Goal: Transaction & Acquisition: Purchase product/service

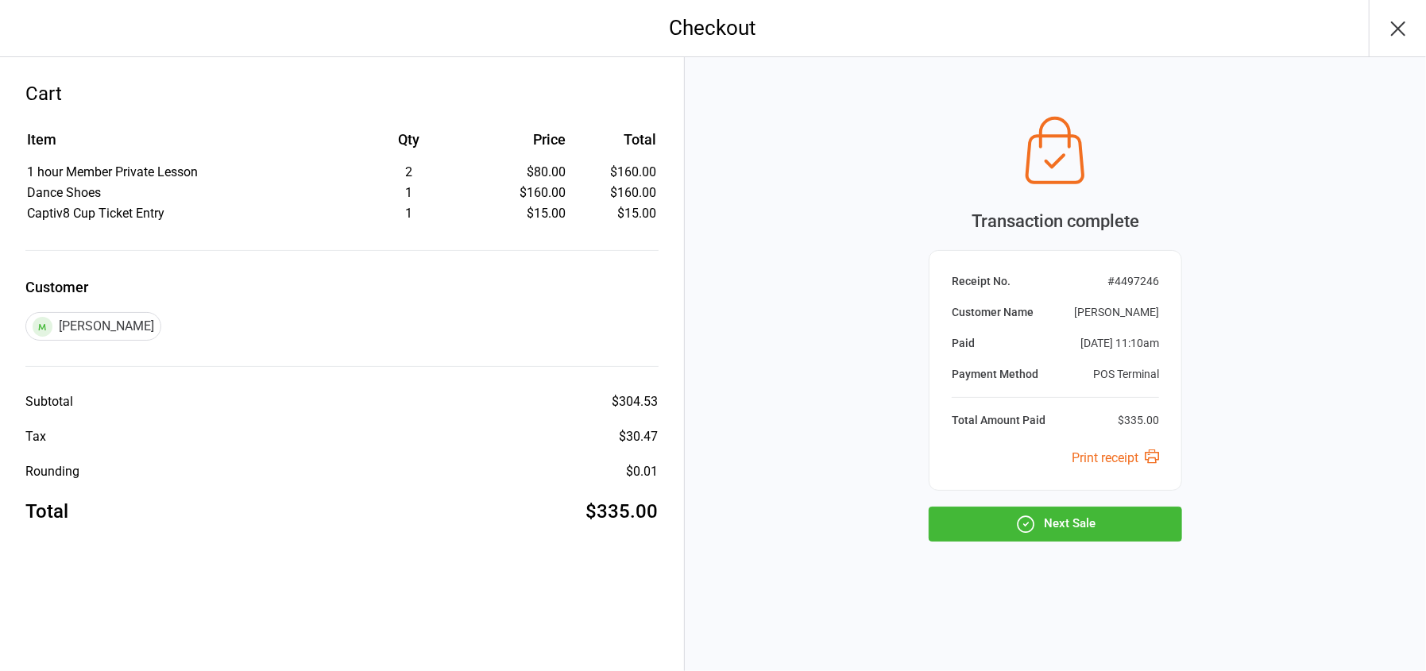
click at [1046, 525] on button "Next Sale" at bounding box center [1055, 524] width 253 height 35
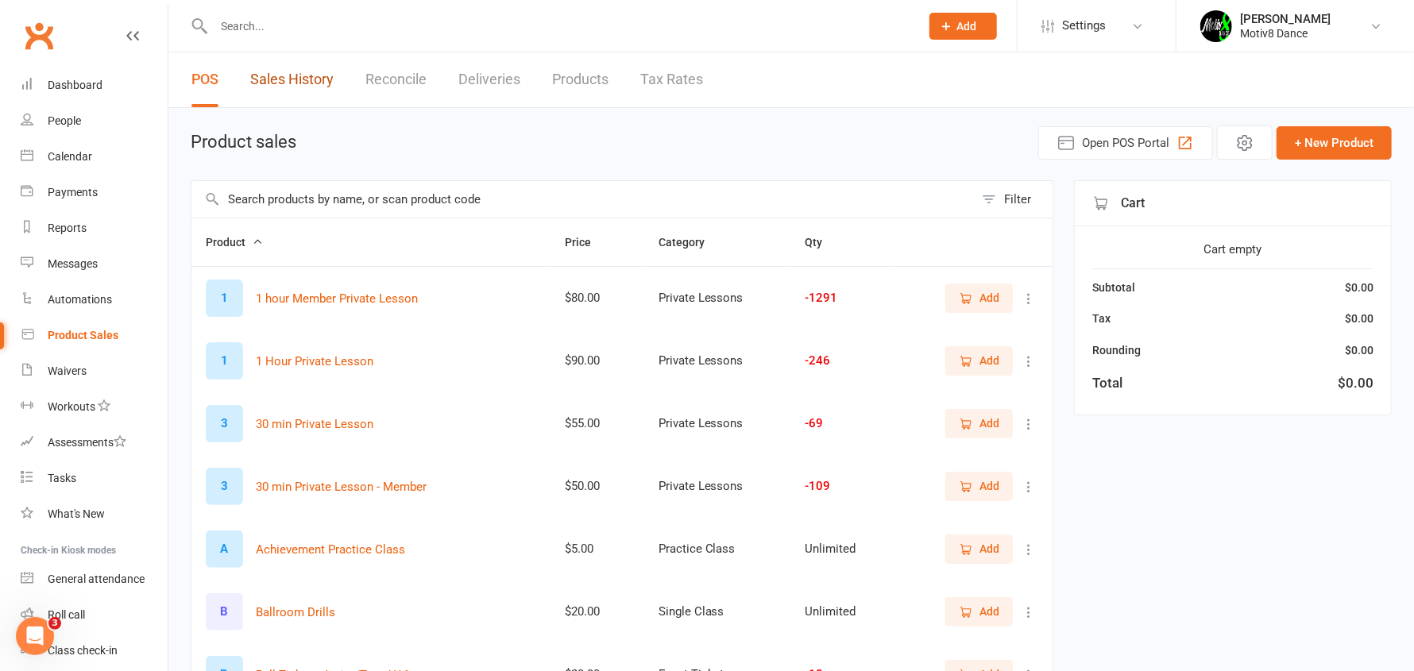
click at [307, 87] on link "Sales History" at bounding box center [291, 79] width 83 height 55
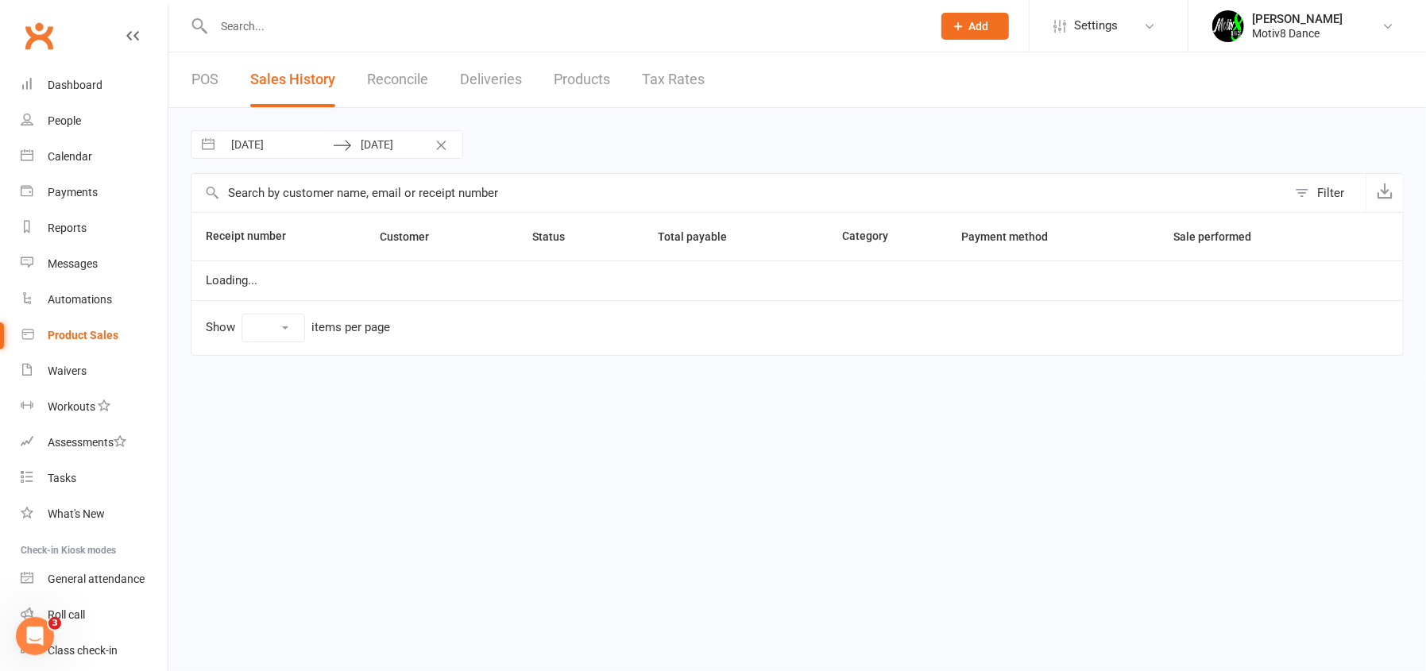
select select "100"
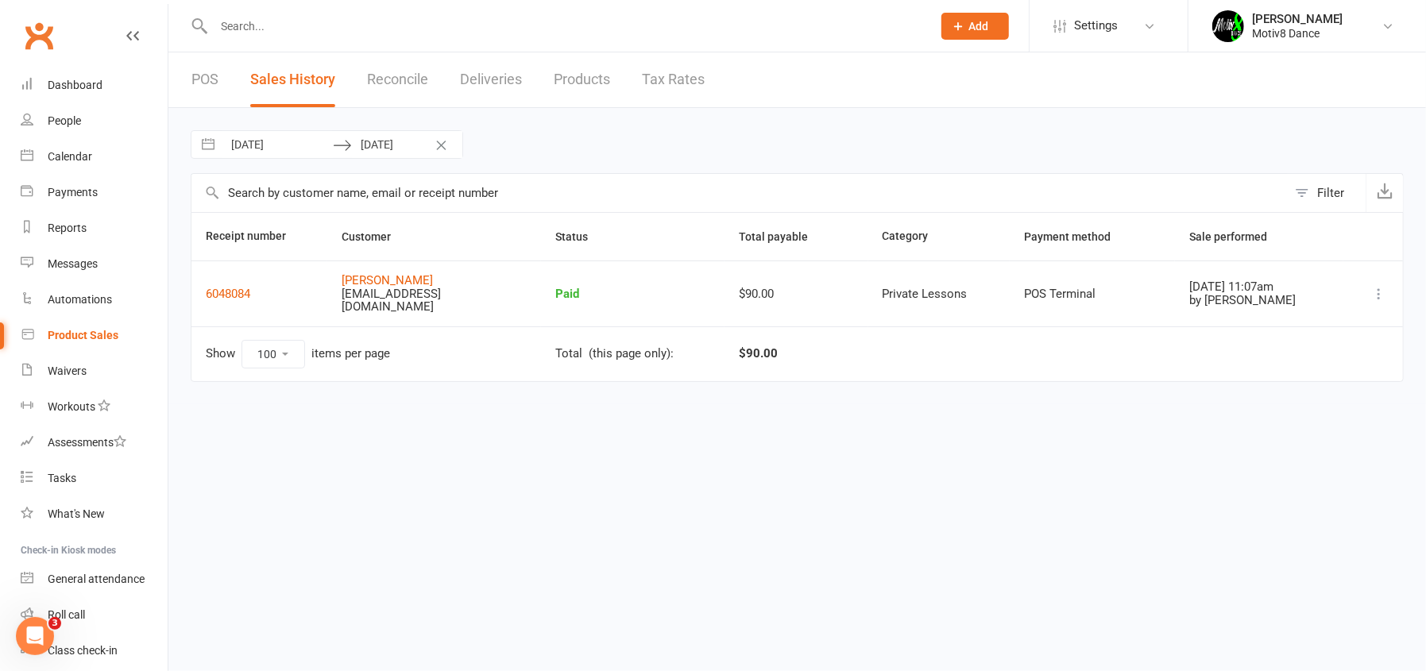
click at [278, 160] on div "10 Oct 2025 Navigate forward to interact with the calendar and select a date. P…" at bounding box center [796, 256] width 1257 height 296
select select "8"
select select "2025"
select select "9"
select select "2025"
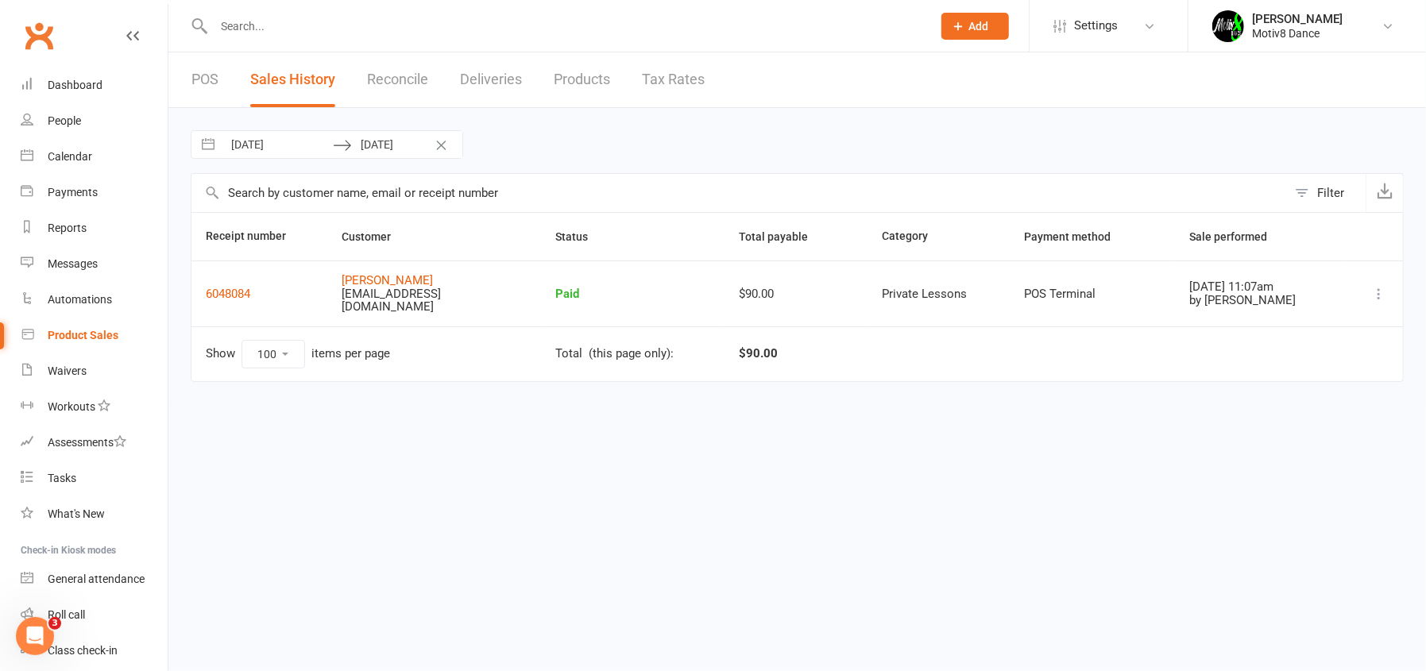
select select "10"
select select "2025"
select select "11"
select select "2025"
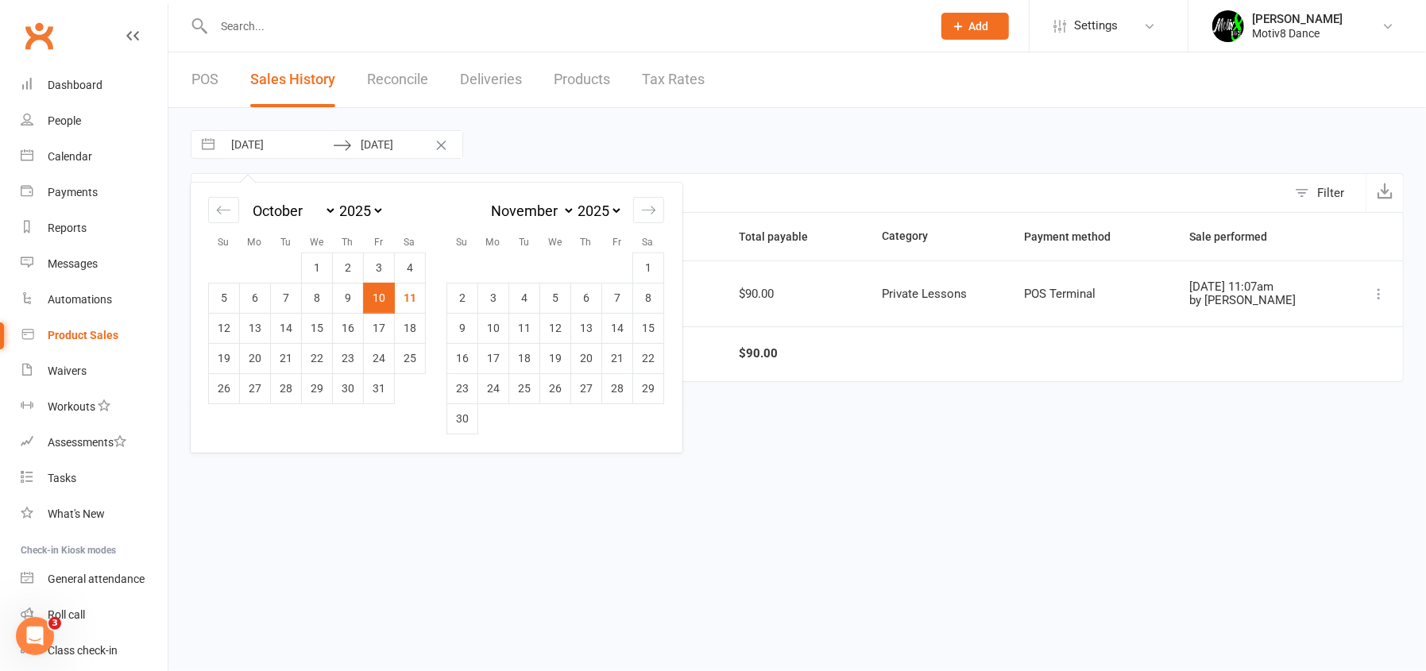
click at [274, 144] on input "10 Oct 2025" at bounding box center [277, 144] width 110 height 27
click at [415, 292] on td "11" at bounding box center [410, 298] width 31 height 30
type input "[DATE]"
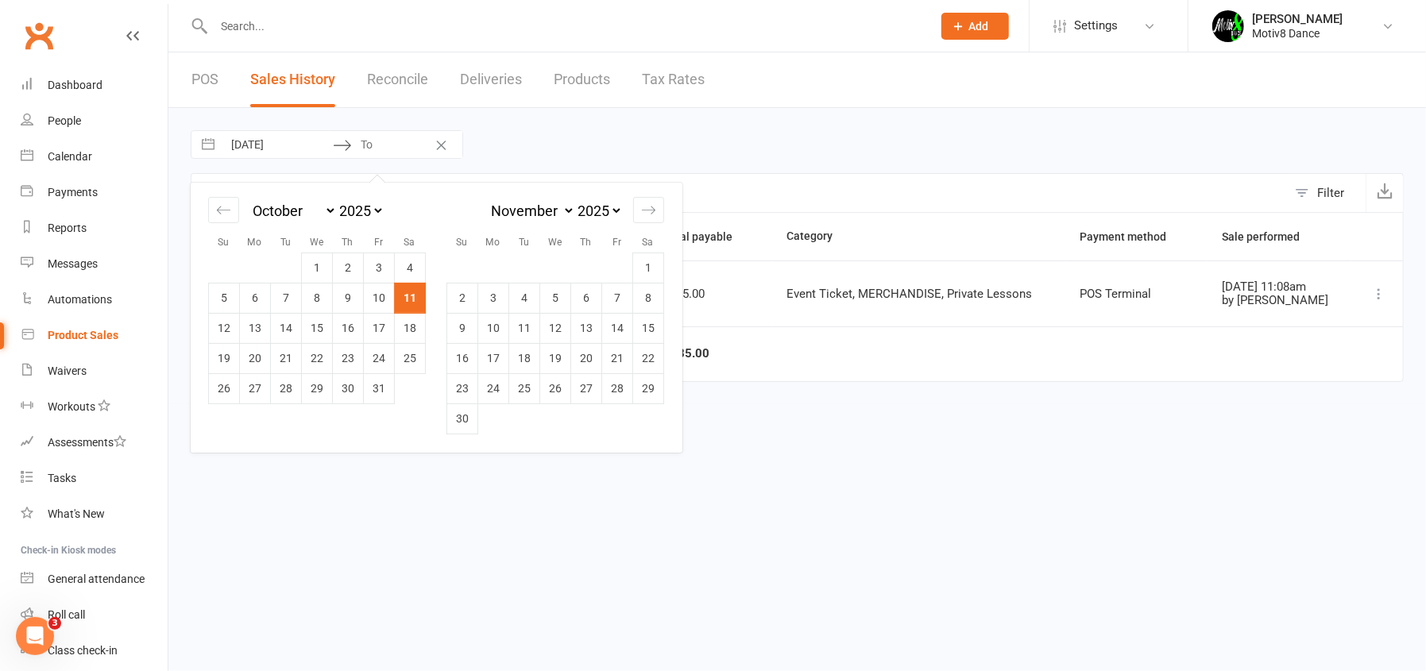
click at [416, 295] on td "11" at bounding box center [410, 298] width 31 height 30
type input "11 Oct 2025"
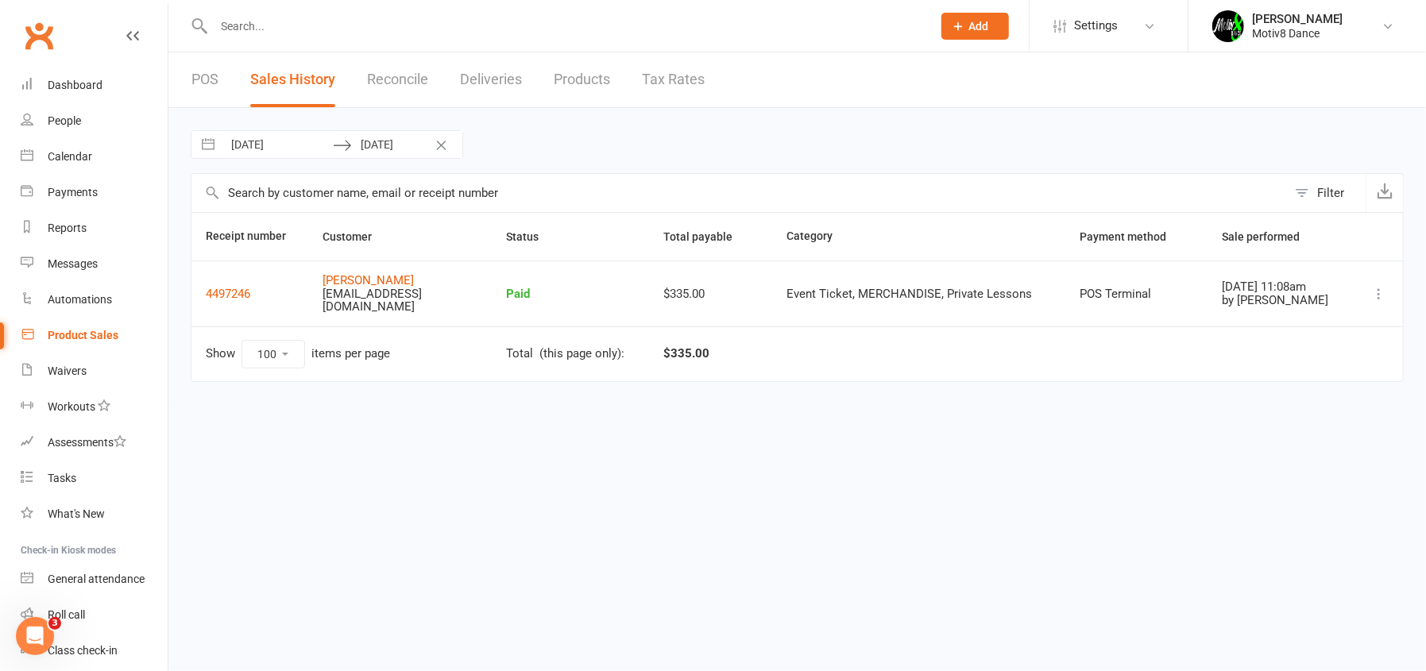
click at [78, 345] on link "Product Sales" at bounding box center [94, 336] width 147 height 36
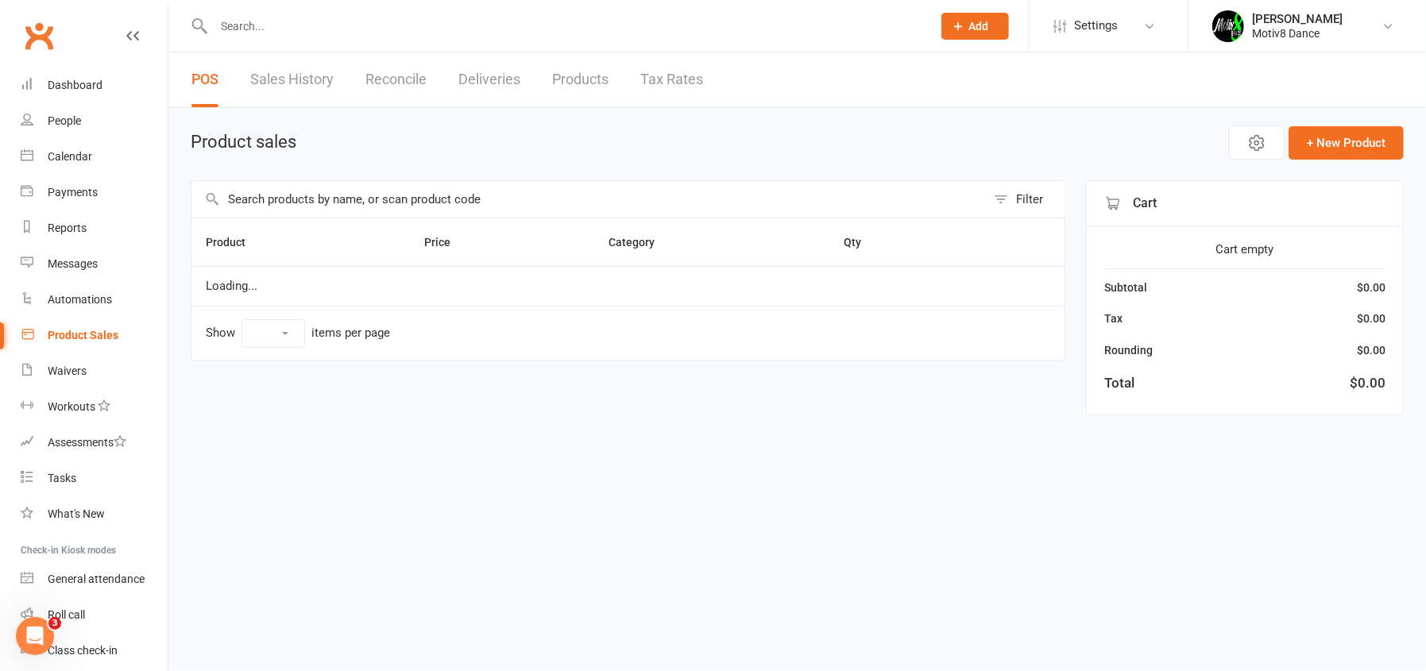
select select "10"
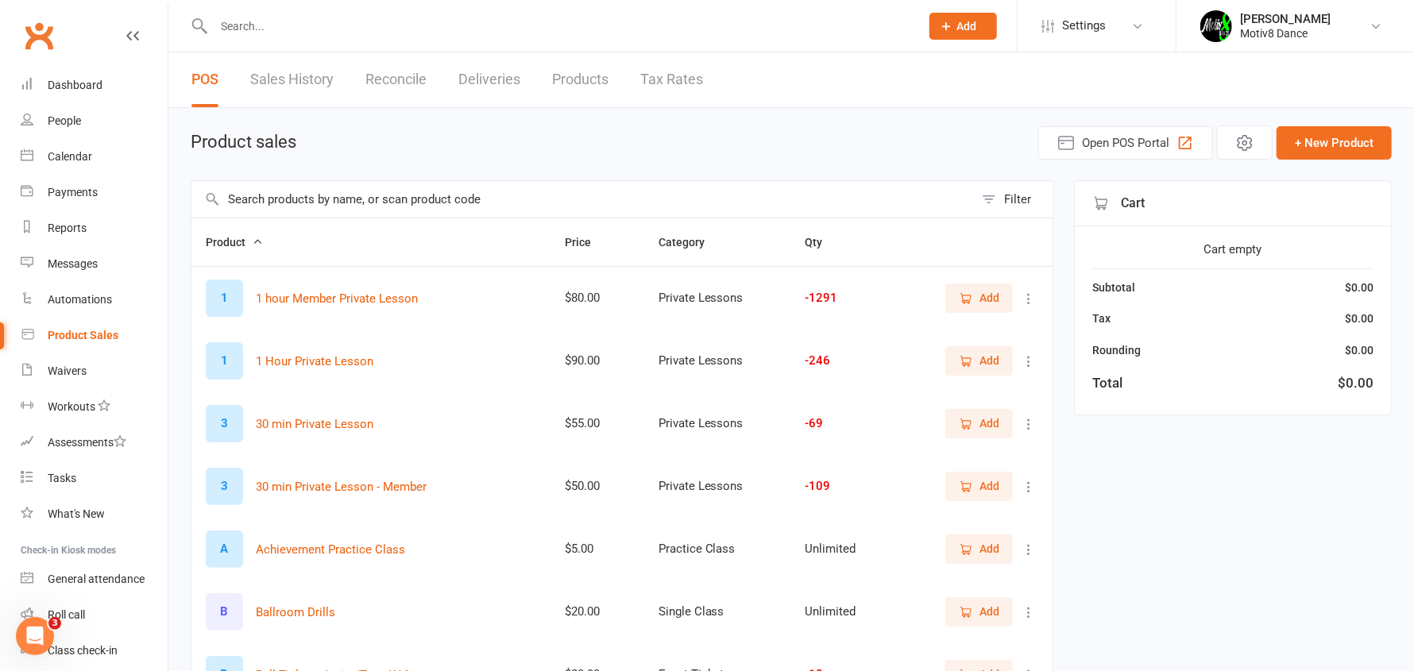
click at [302, 193] on input "text" at bounding box center [582, 199] width 782 height 37
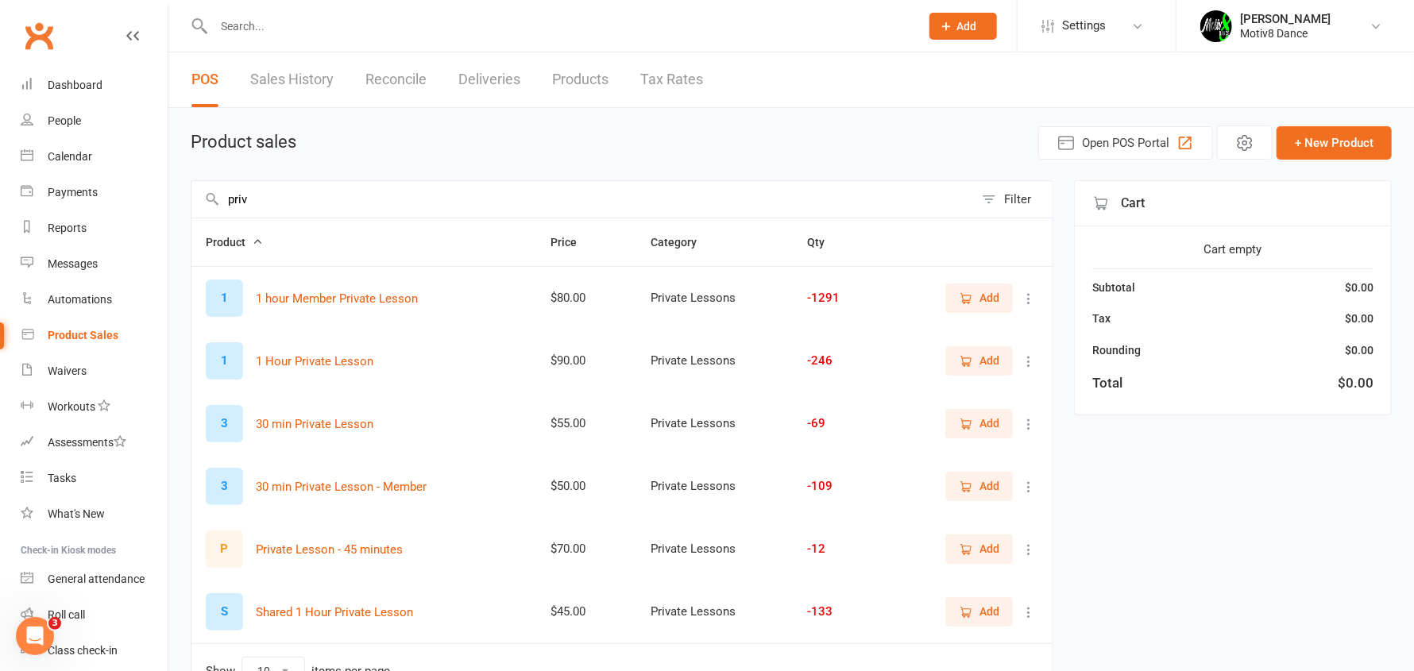
click at [975, 611] on span "Add" at bounding box center [979, 611] width 41 height 17
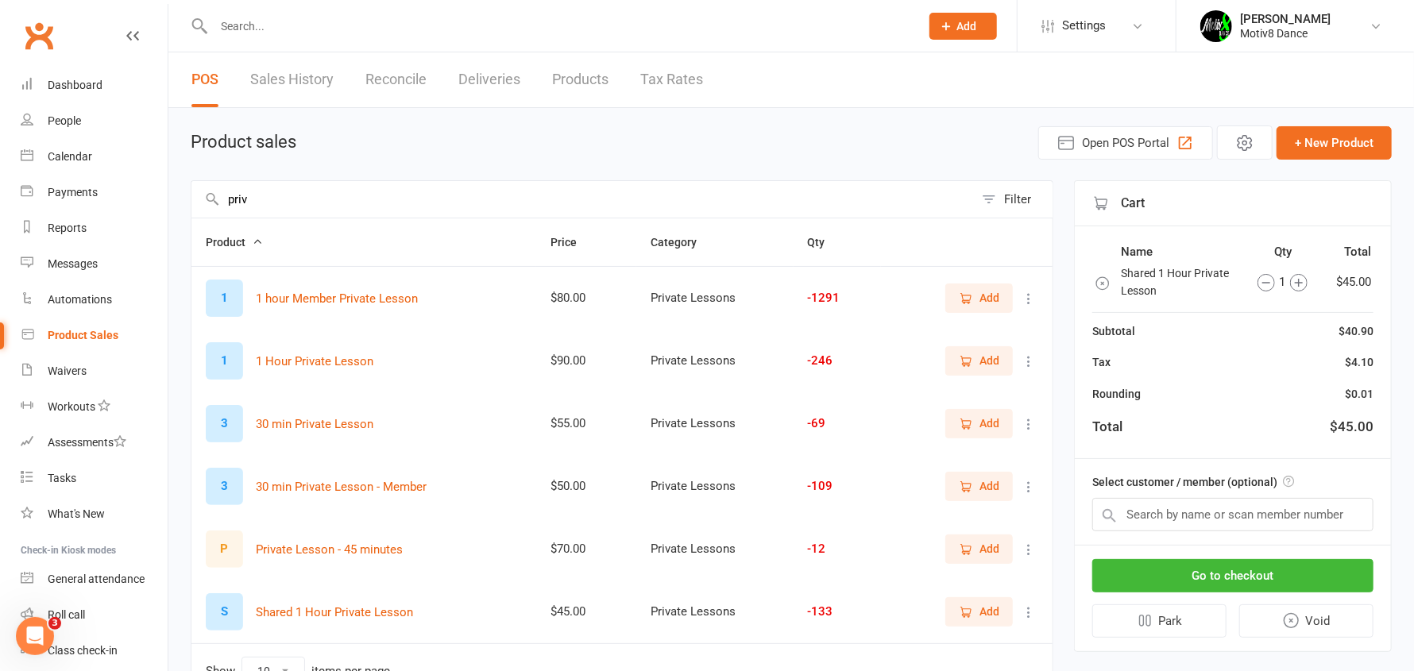
drag, startPoint x: 309, startPoint y: 198, endPoint x: 0, endPoint y: 199, distance: 309.0
click at [0, 199] on ui-view "Prospect Member Non-attending contact Class / event Appointment Task Membership…" at bounding box center [707, 374] width 1414 height 740
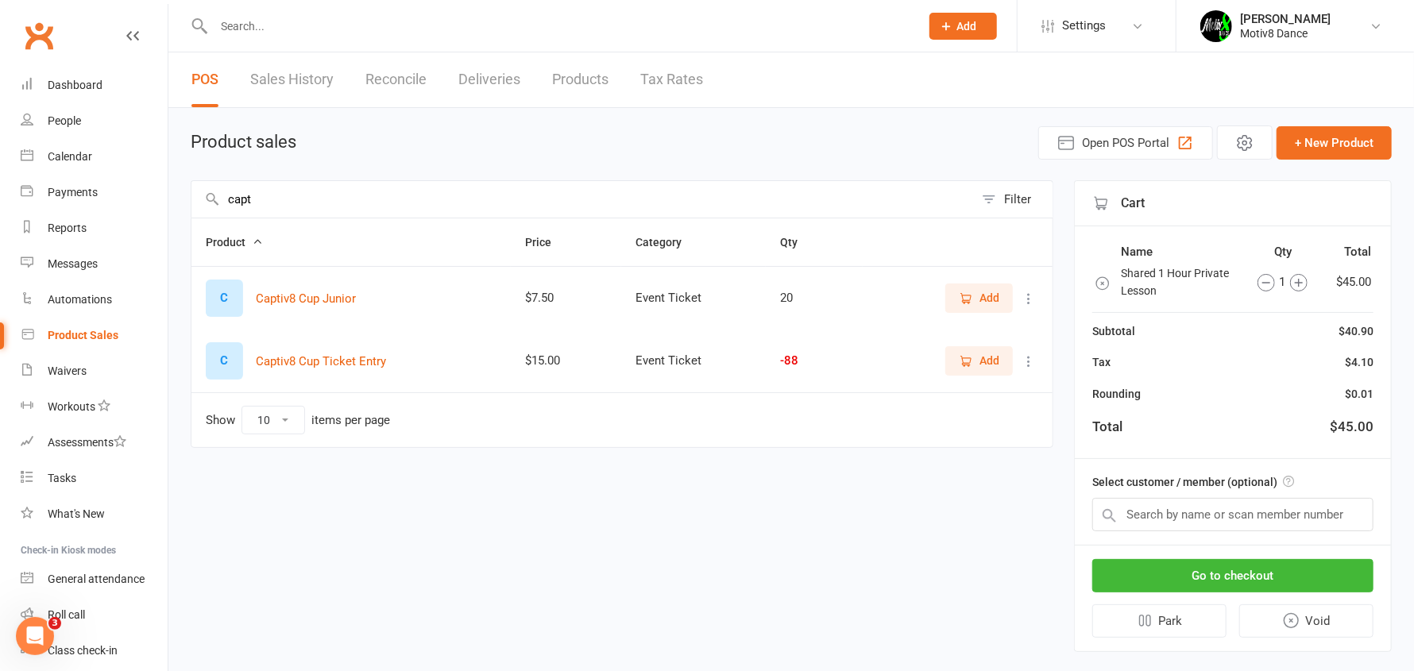
type input "capt"
click at [988, 365] on span "Add" at bounding box center [989, 360] width 20 height 17
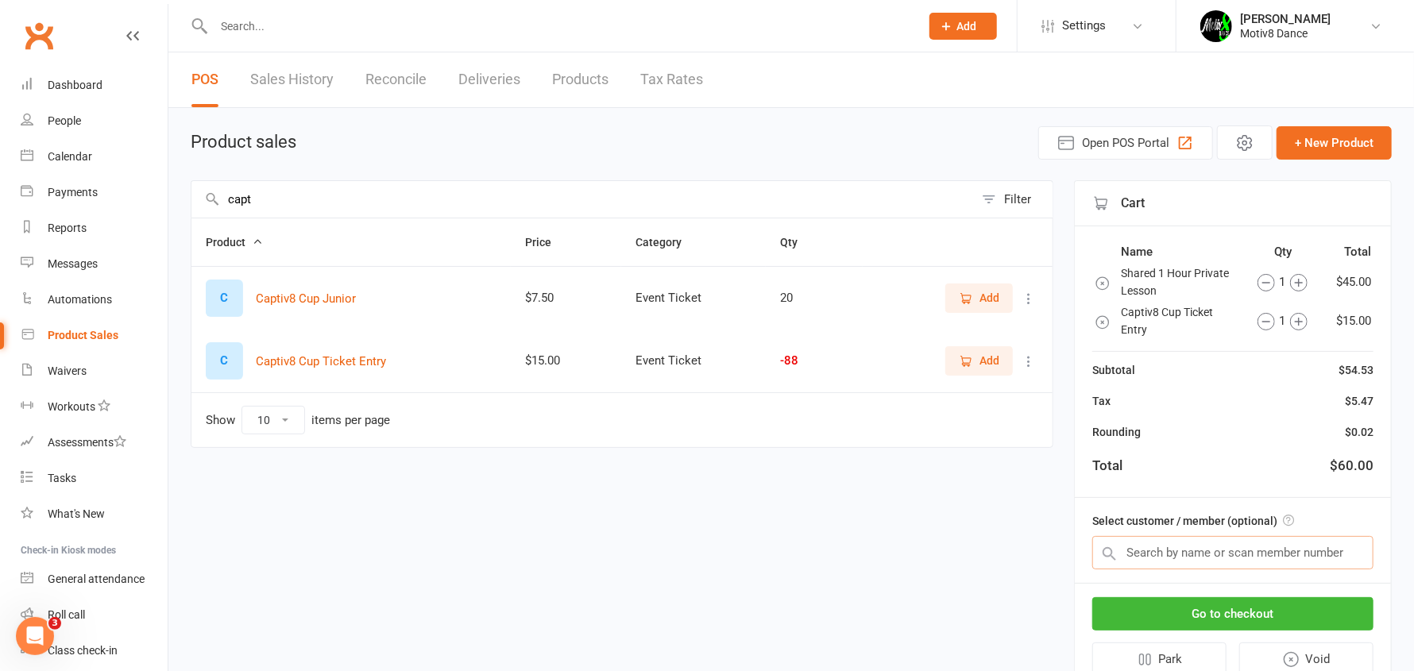
click at [1155, 545] on input "text" at bounding box center [1232, 552] width 281 height 33
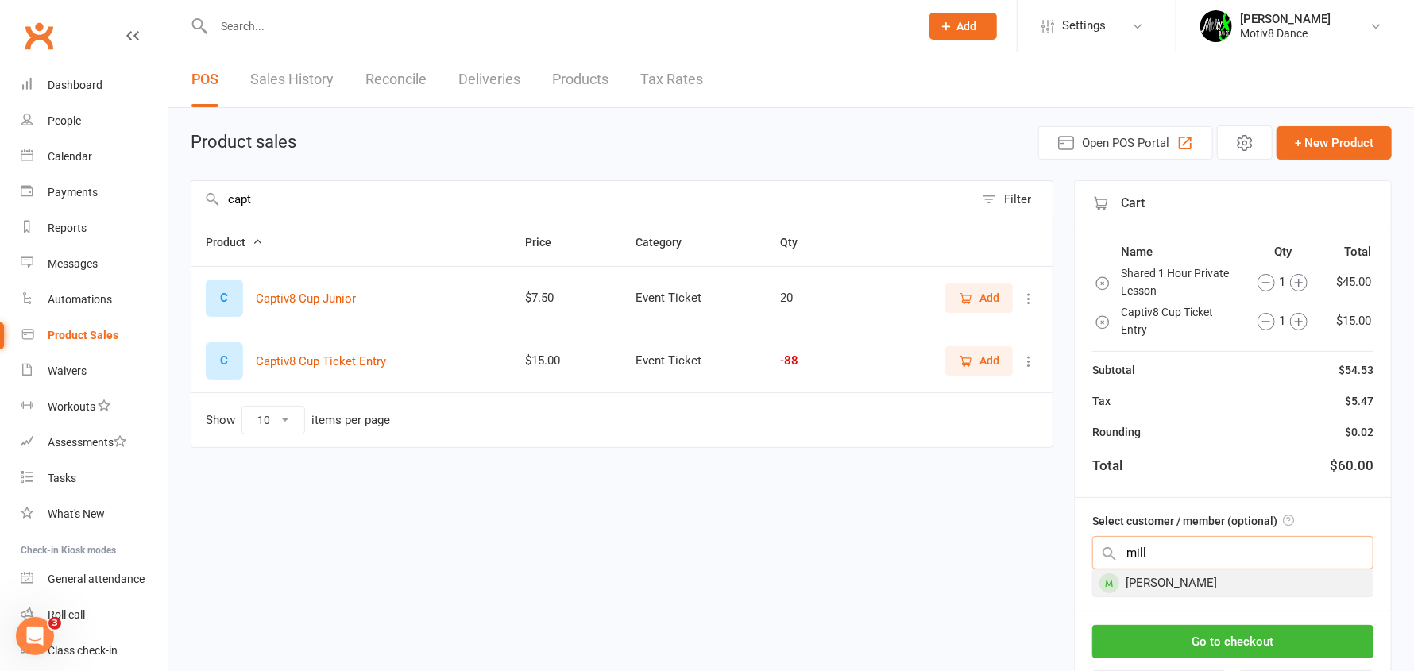
type input "mill"
click at [1174, 585] on div "Noonan Milly" at bounding box center [1233, 583] width 280 height 26
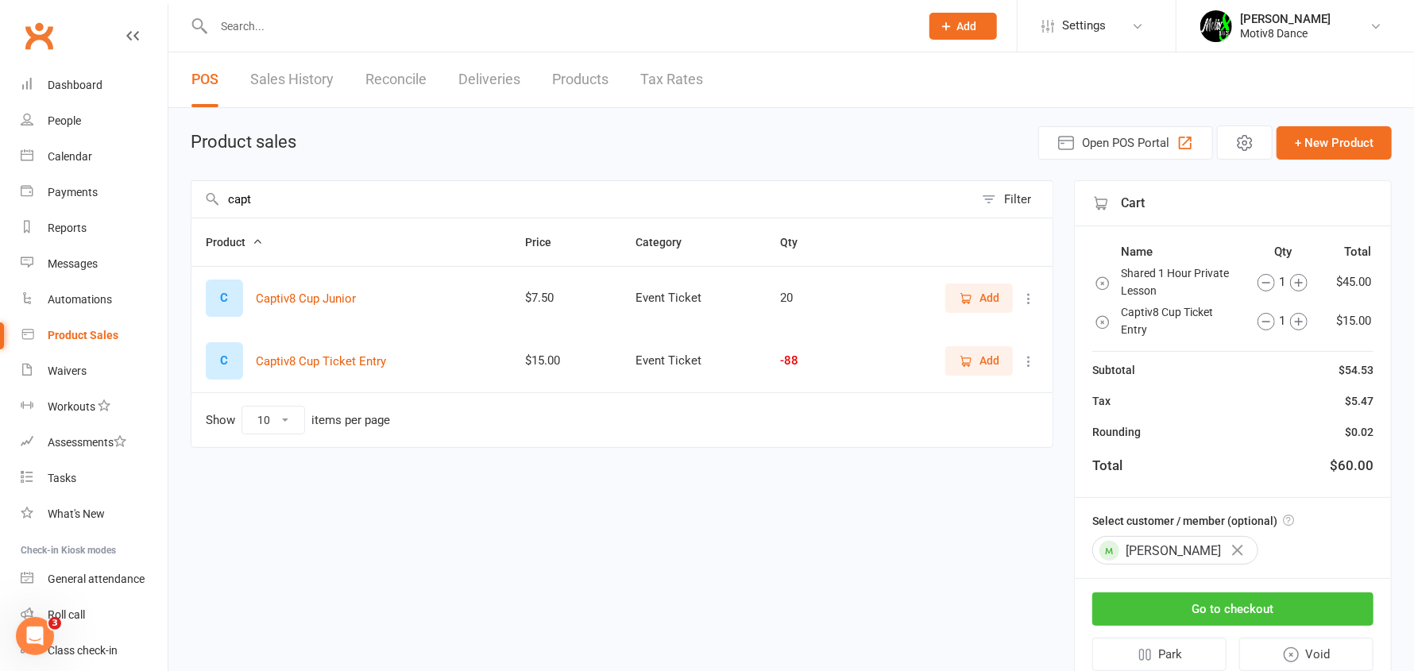
click at [1187, 608] on button "Go to checkout" at bounding box center [1232, 609] width 281 height 33
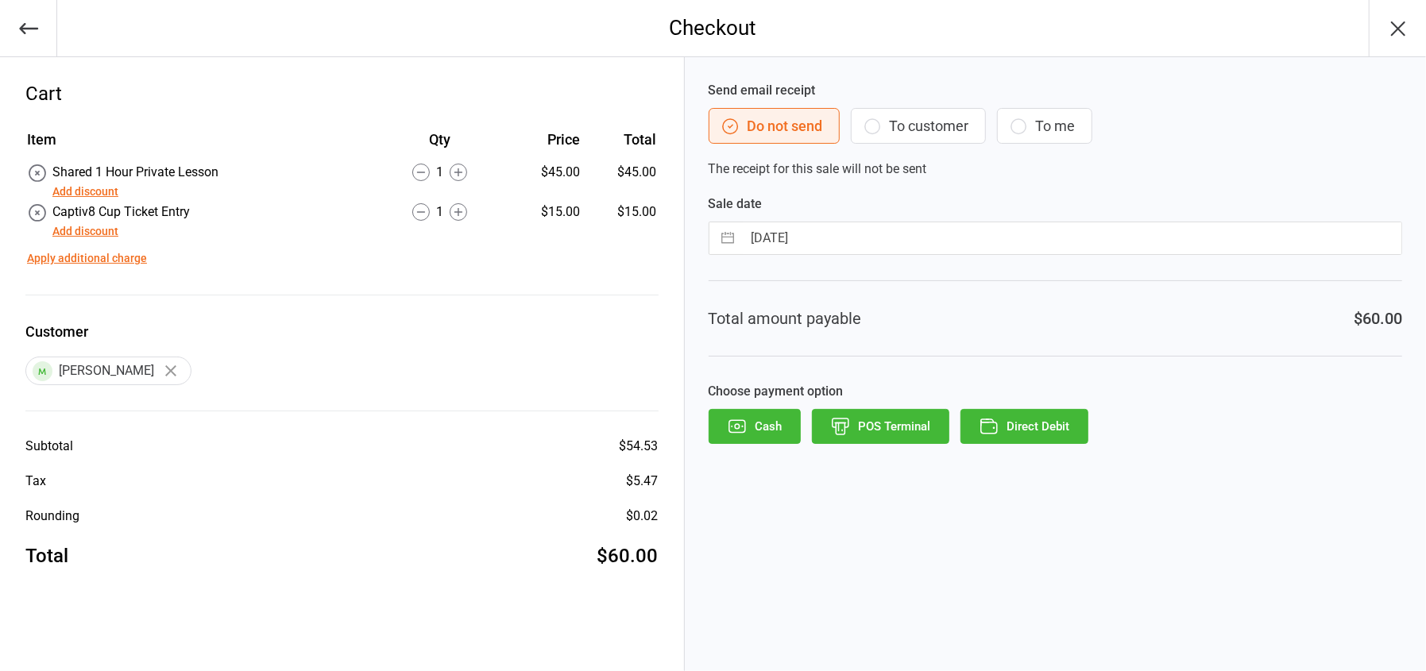
click at [917, 434] on button "POS Terminal" at bounding box center [880, 426] width 137 height 35
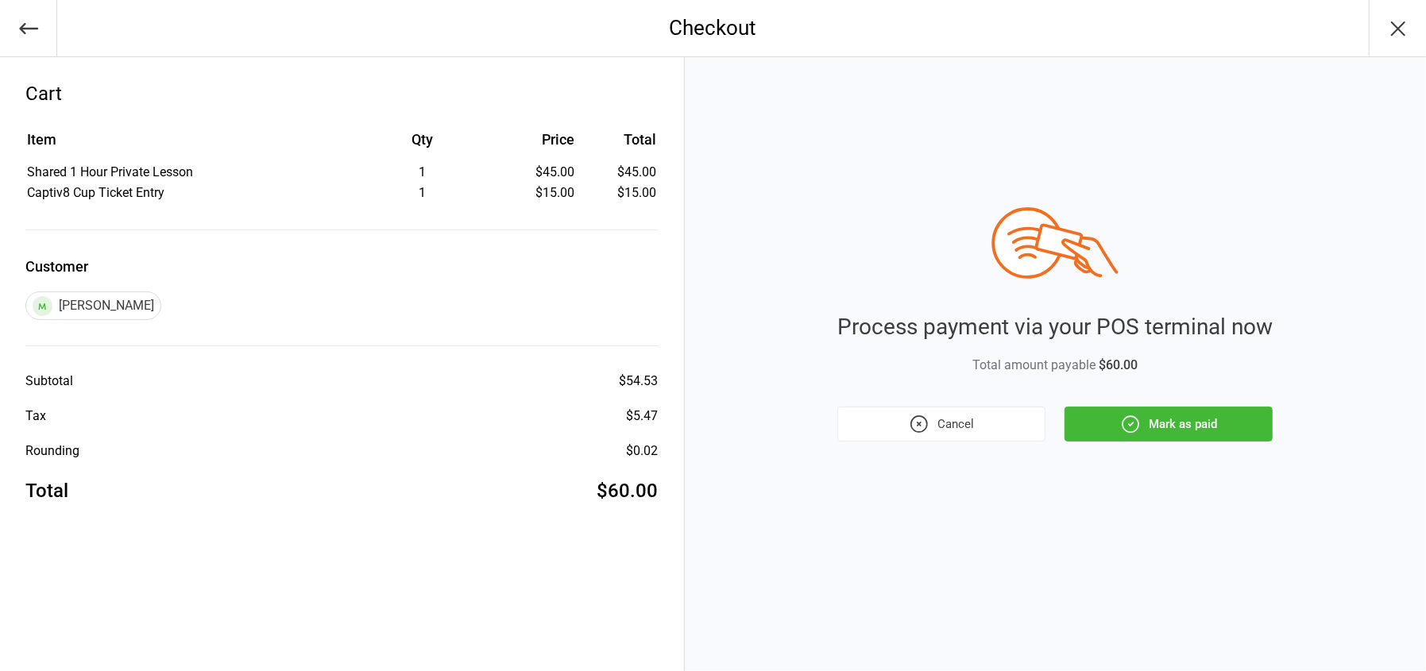
click at [1133, 433] on icon "button" at bounding box center [1130, 424] width 21 height 21
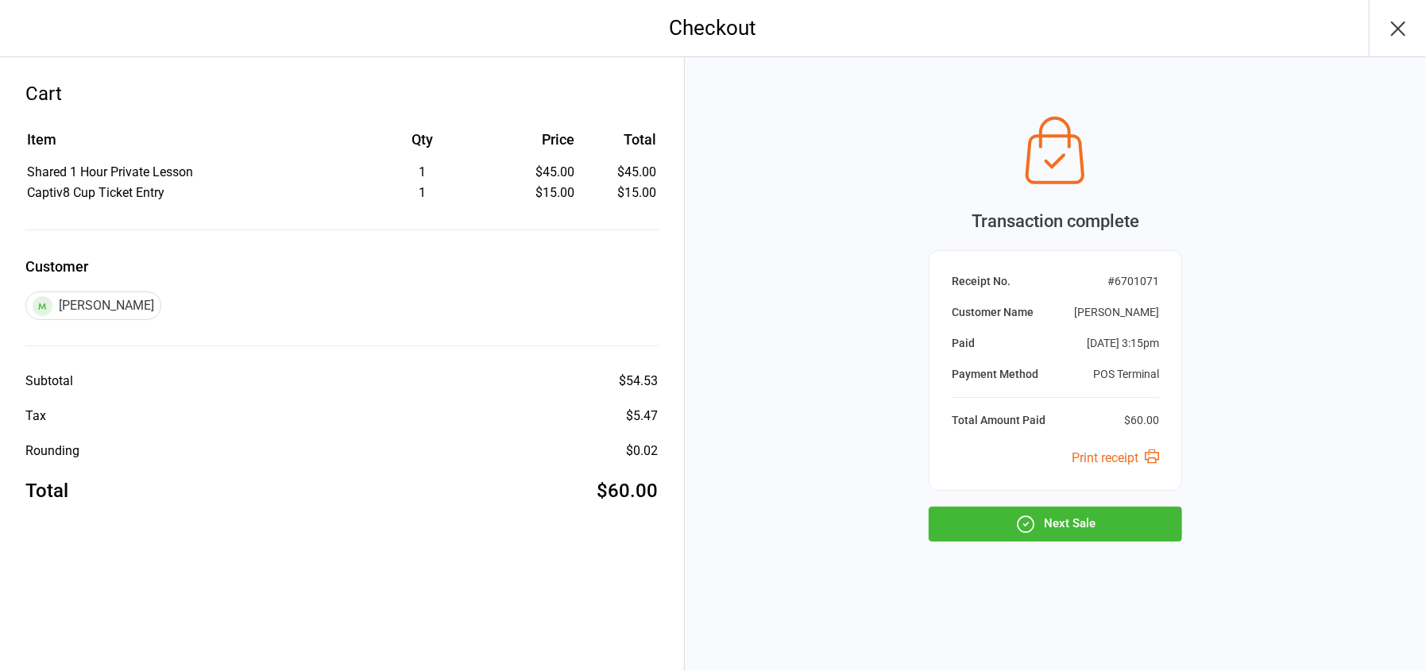
click at [1048, 517] on button "Next Sale" at bounding box center [1055, 524] width 253 height 35
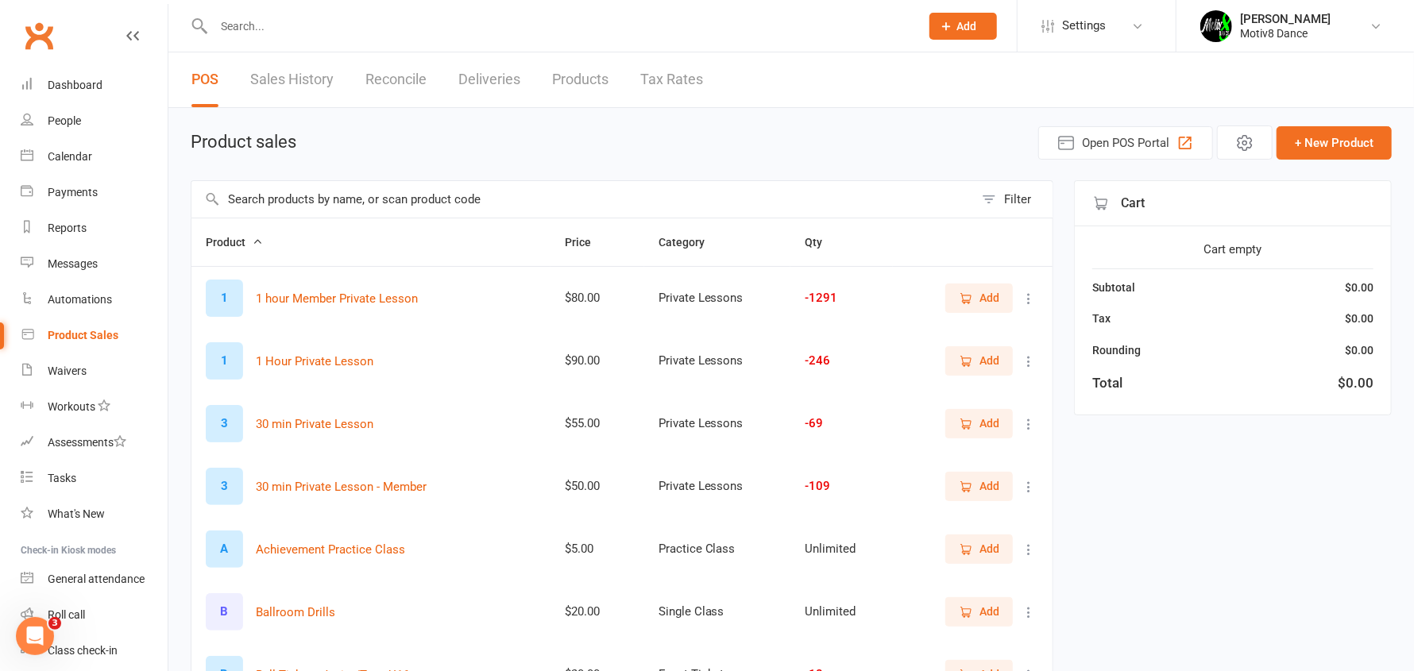
click at [986, 296] on span "Add" at bounding box center [989, 297] width 20 height 17
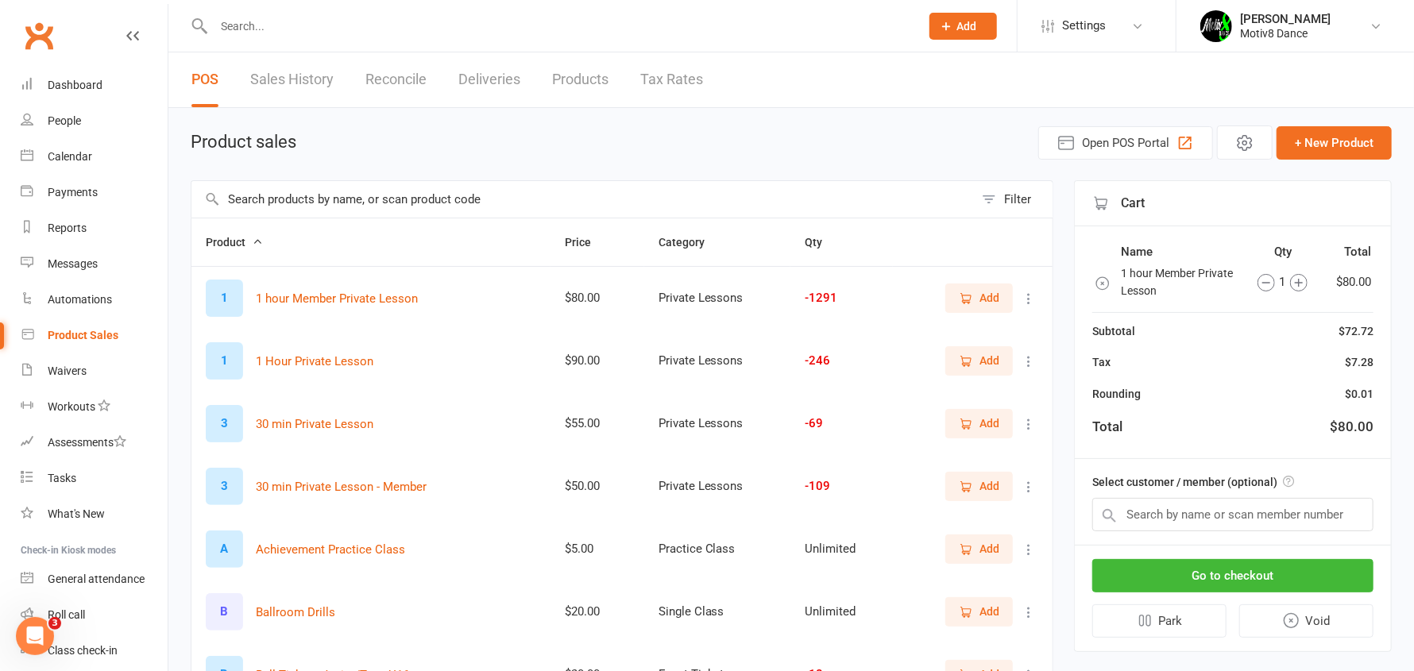
click at [522, 198] on input "text" at bounding box center [582, 199] width 782 height 37
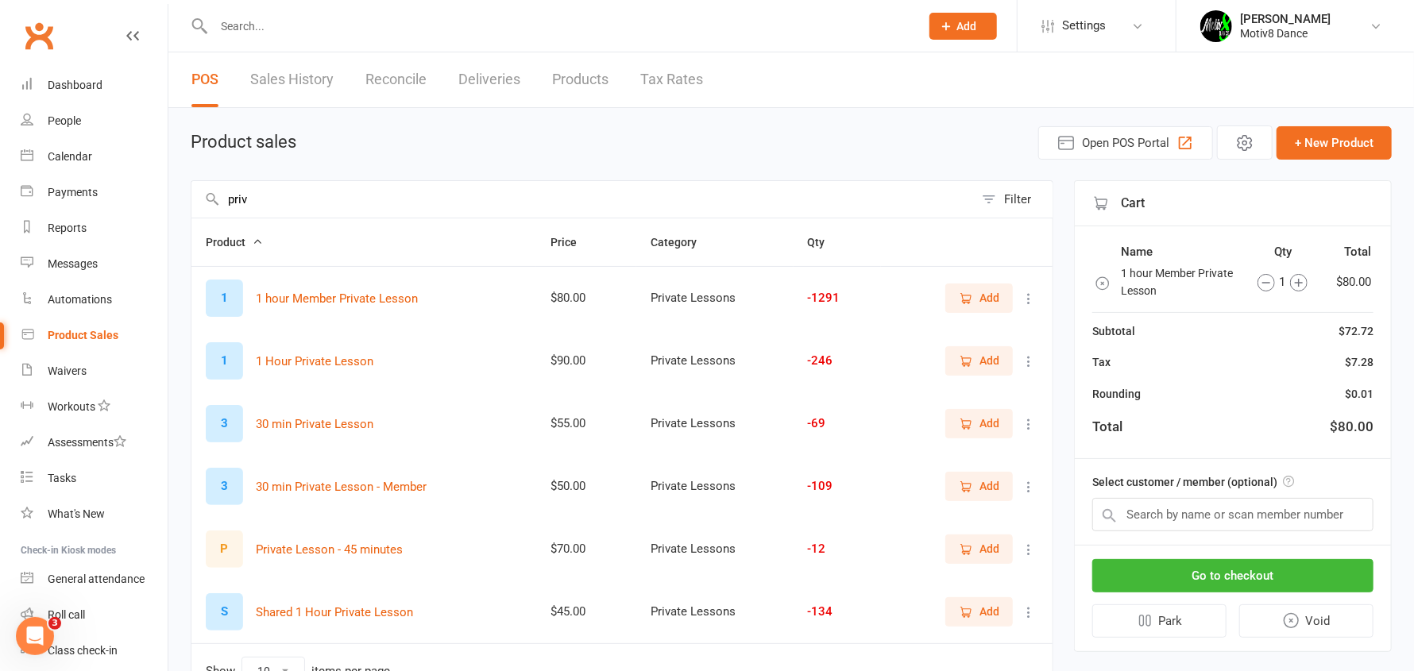
type input "priv"
click at [989, 608] on span "Add" at bounding box center [989, 611] width 20 height 17
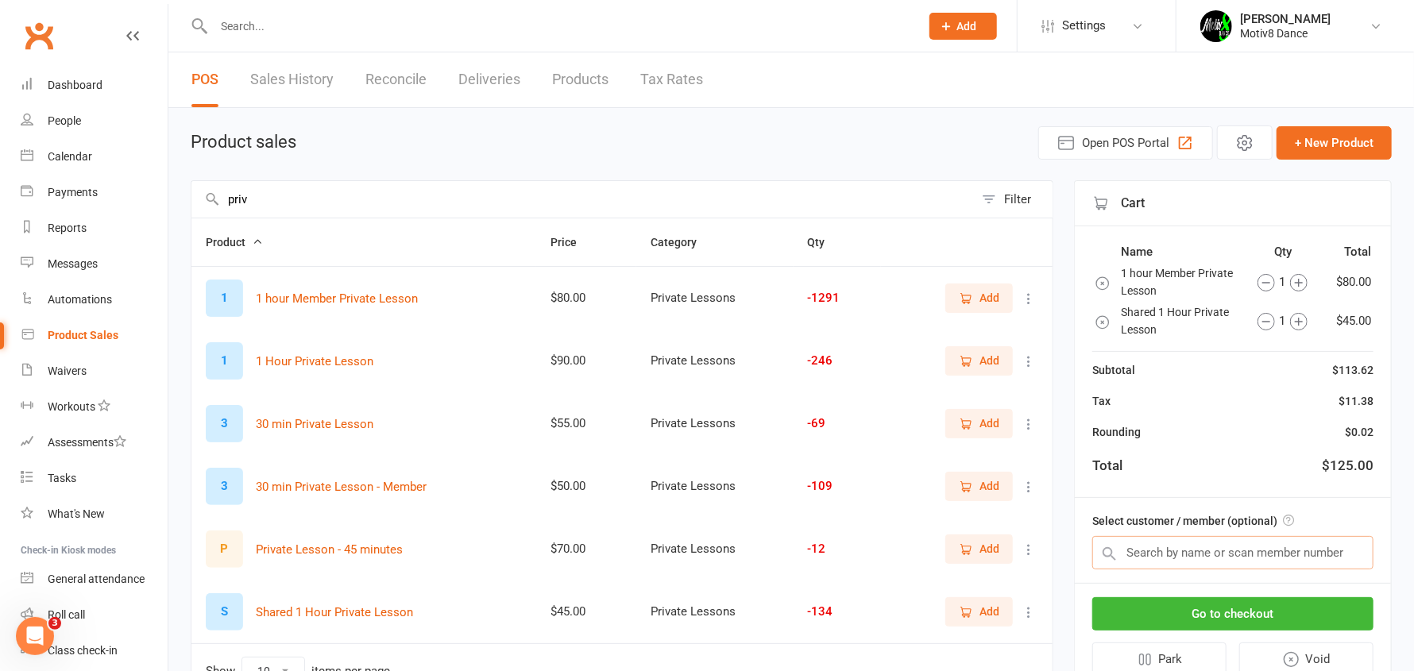
click at [1156, 550] on input "text" at bounding box center [1232, 552] width 281 height 33
type input "capti"
drag, startPoint x: 1156, startPoint y: 558, endPoint x: 1019, endPoint y: 564, distance: 136.8
click at [1012, 566] on div "priv Filter Product Price Category Qty 1 1 hour Member Private Lesson $80.00 Pr…" at bounding box center [791, 450] width 1201 height 541
drag, startPoint x: 466, startPoint y: 210, endPoint x: 2, endPoint y: 292, distance: 471.8
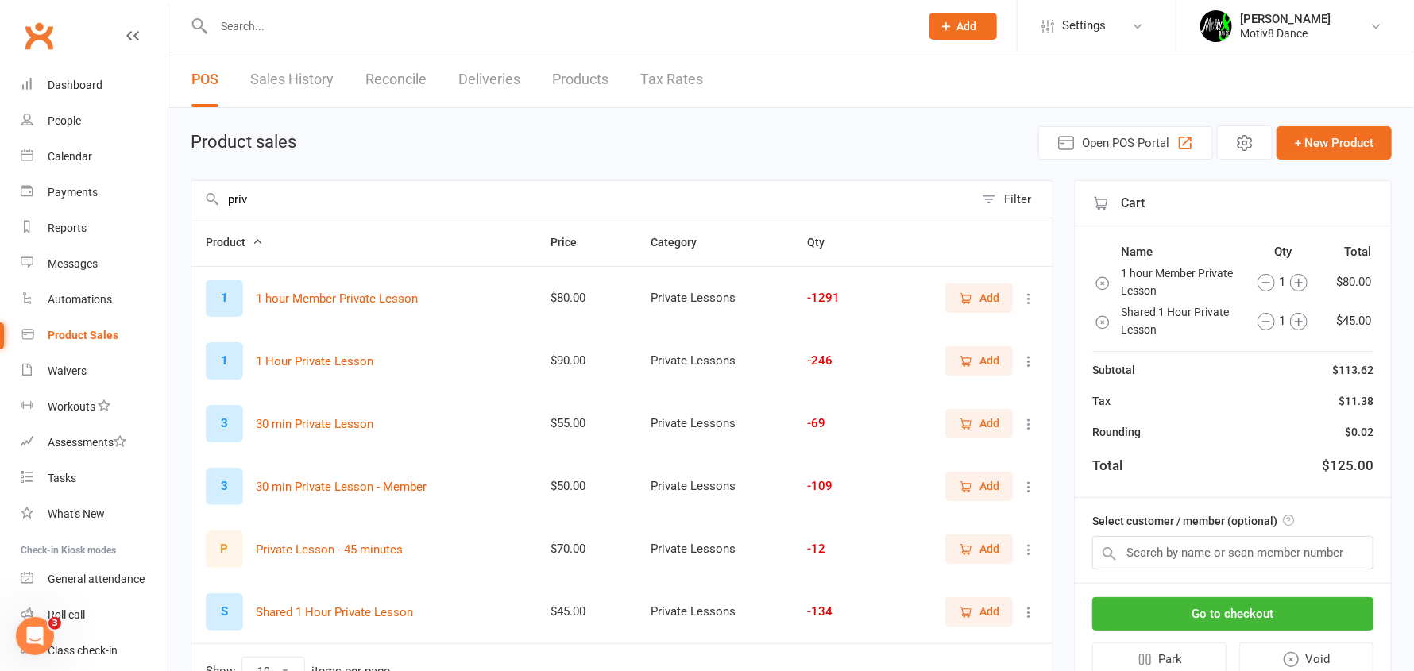
click at [0, 292] on ui-view "Prospect Member Non-attending contact Class / event Appointment Task Membership…" at bounding box center [707, 374] width 1414 height 740
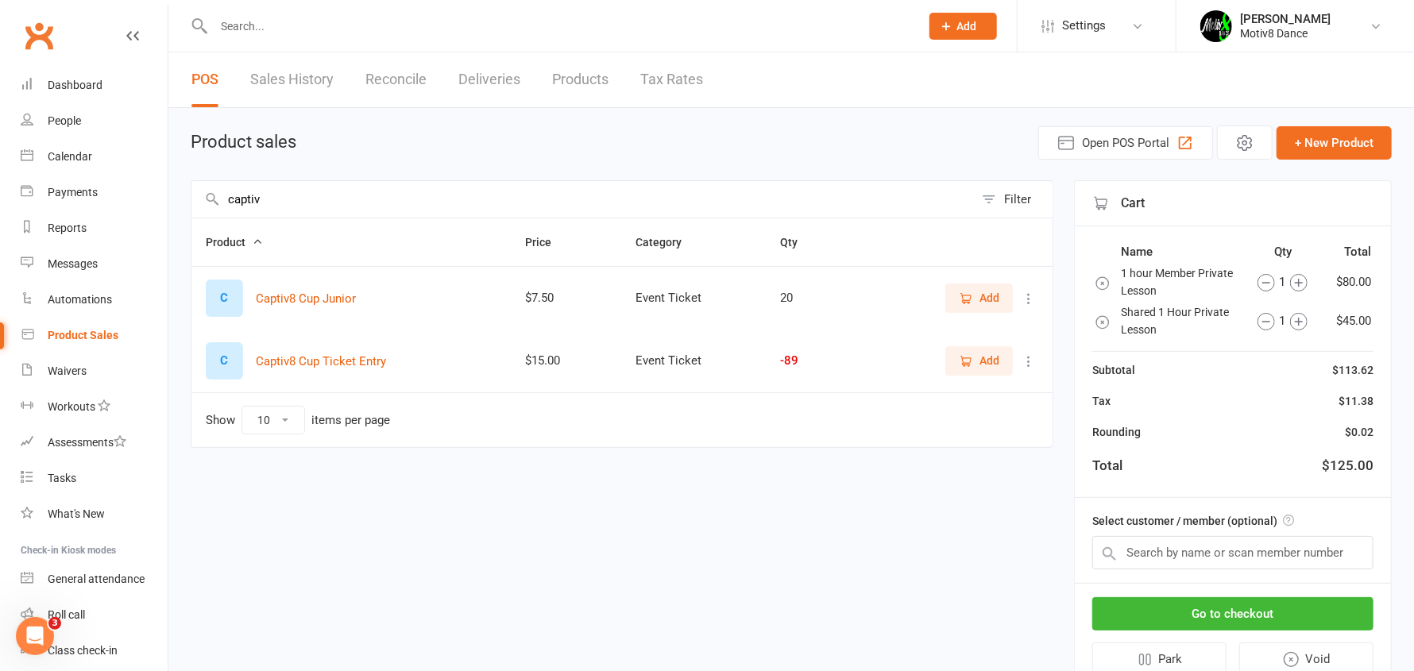
type input "captiv"
click at [989, 361] on span "Add" at bounding box center [989, 360] width 20 height 17
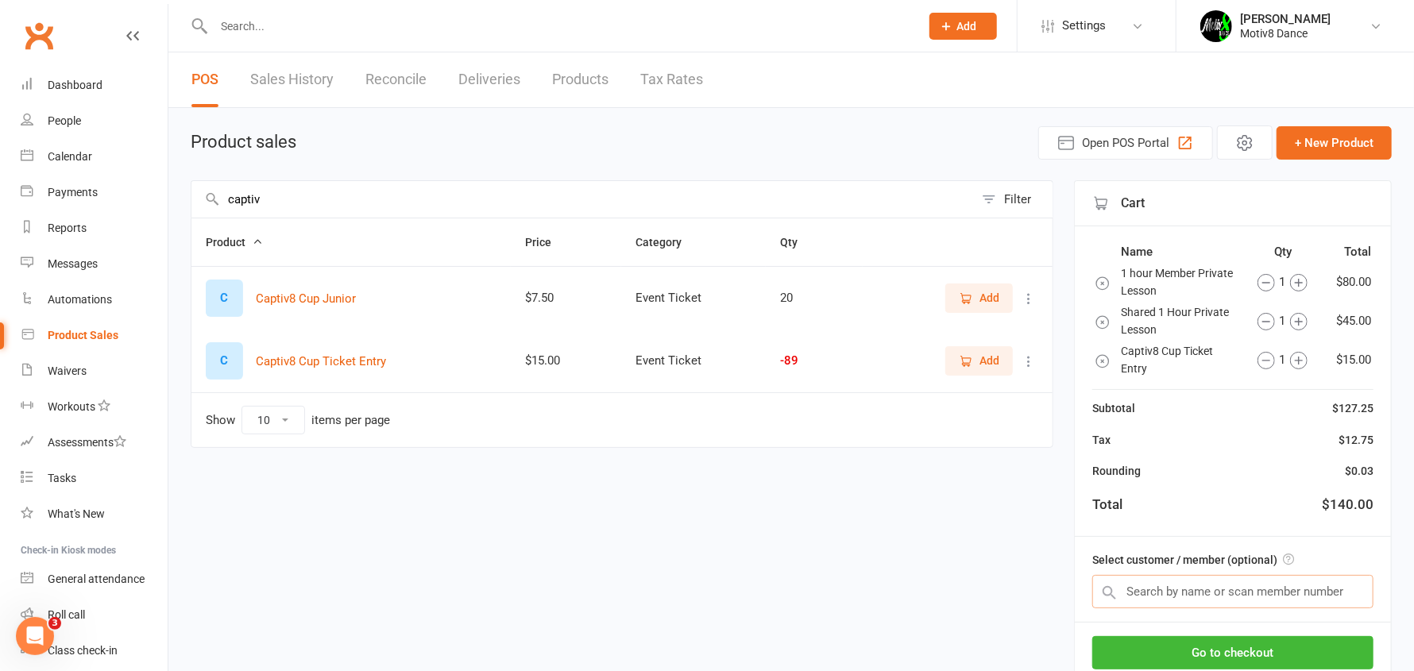
click at [1142, 593] on input "text" at bounding box center [1232, 591] width 281 height 33
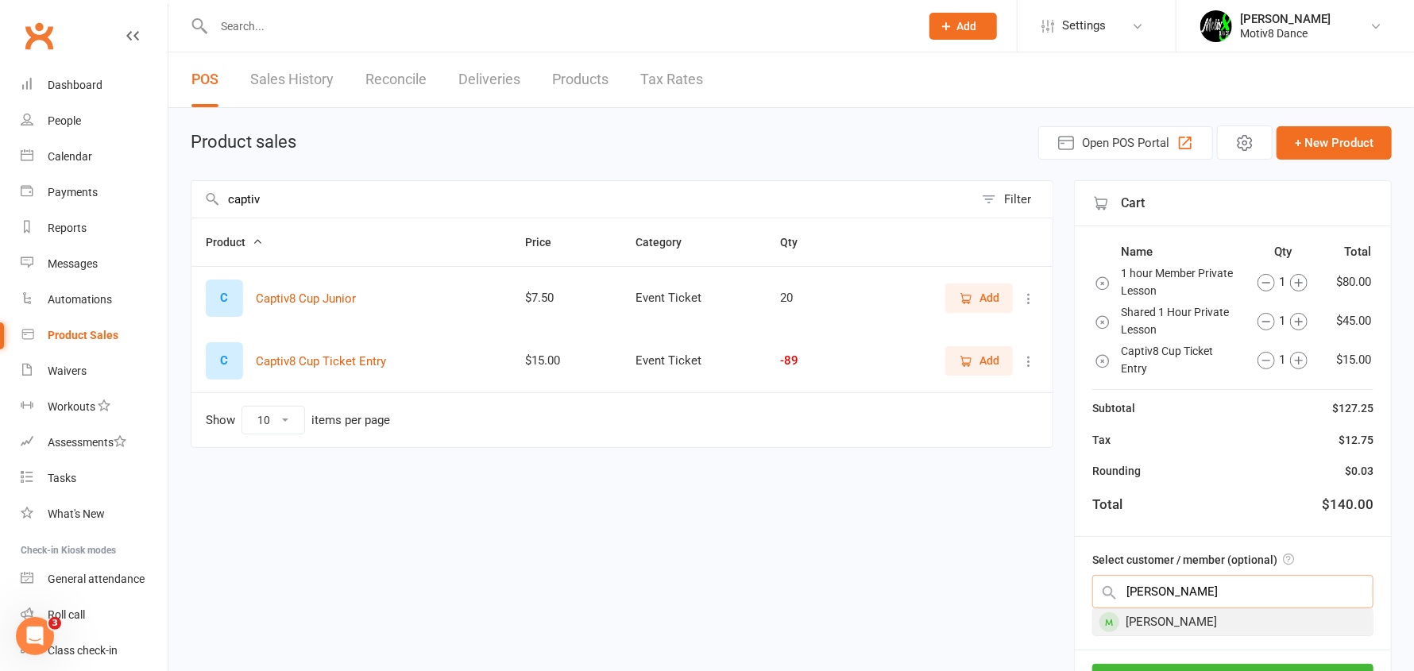
type input "shaun"
click at [1198, 626] on div "[PERSON_NAME]" at bounding box center [1233, 622] width 280 height 26
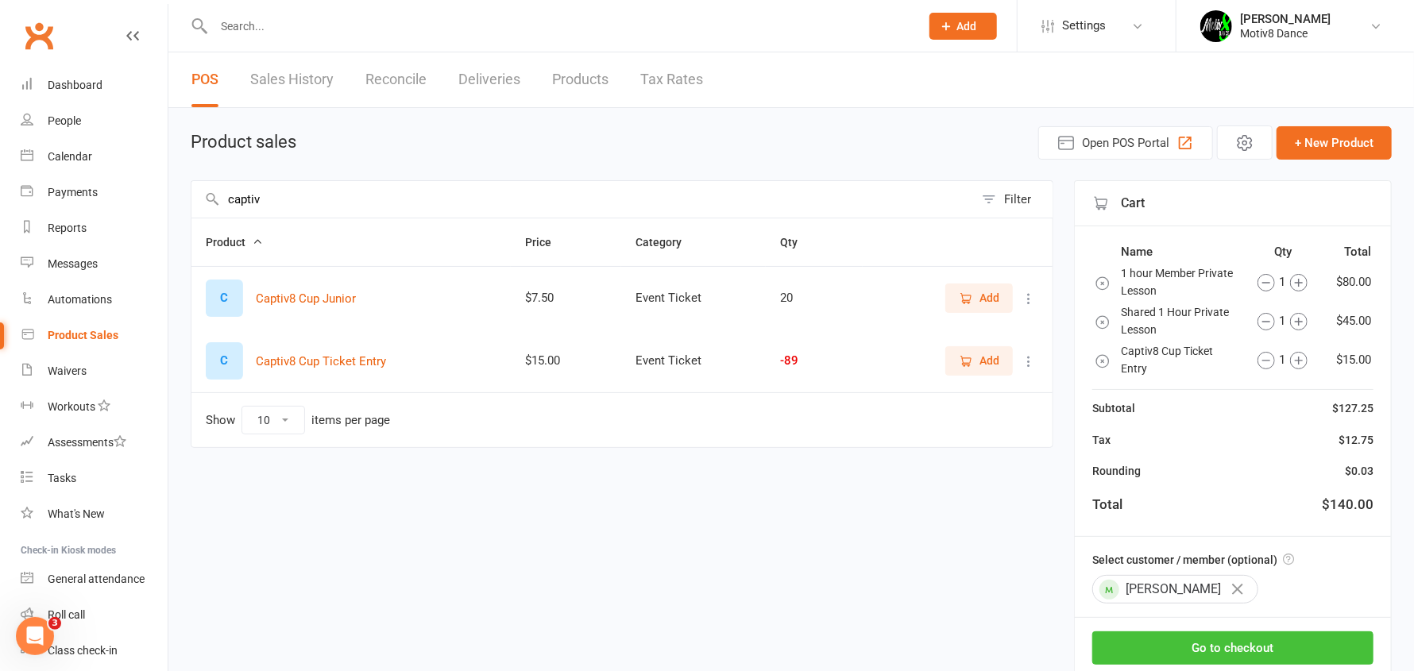
click at [1217, 650] on button "Go to checkout" at bounding box center [1232, 647] width 281 height 33
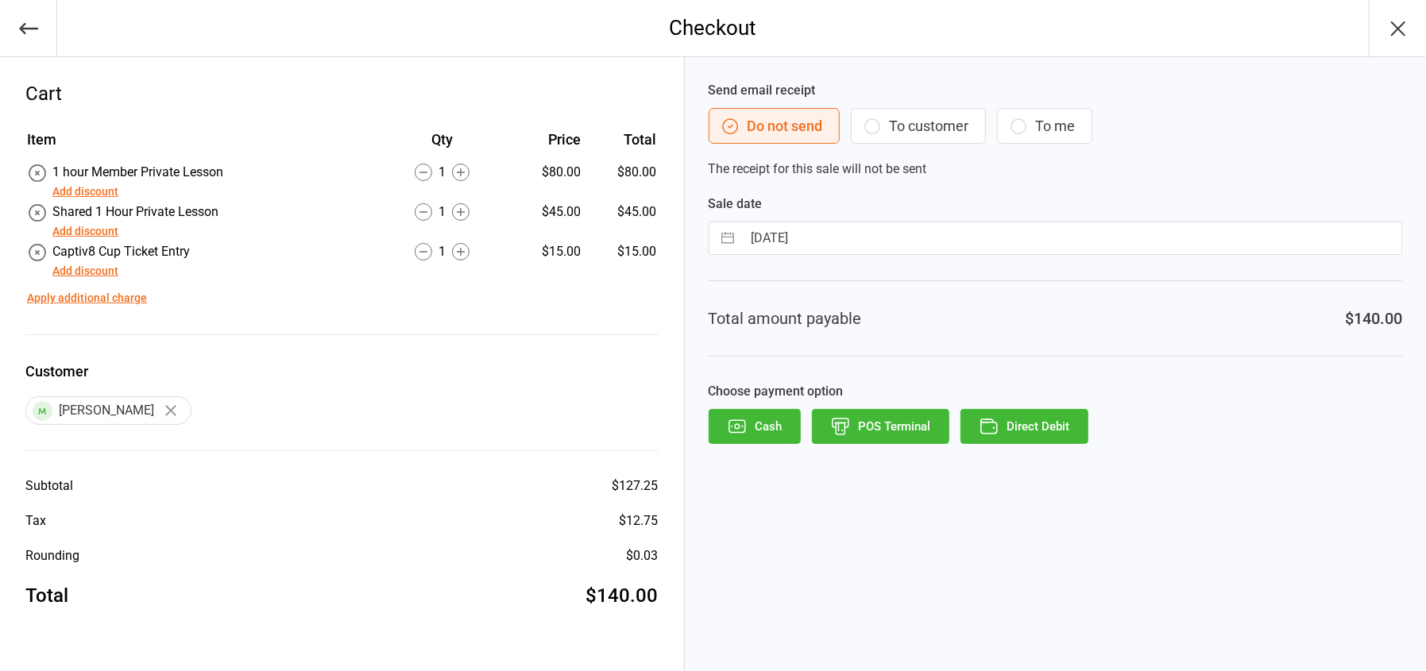
click at [862, 437] on button "POS Terminal" at bounding box center [880, 426] width 137 height 35
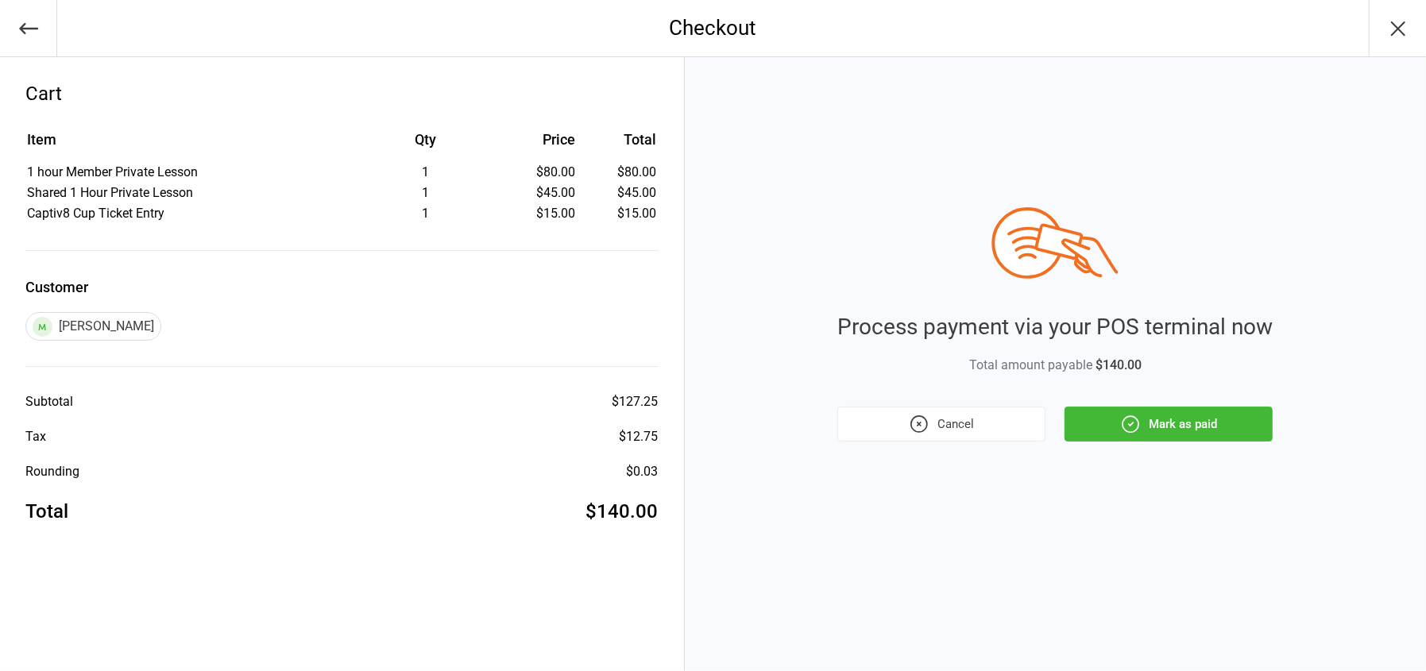
click at [1203, 433] on button "Mark as paid" at bounding box center [1168, 424] width 208 height 35
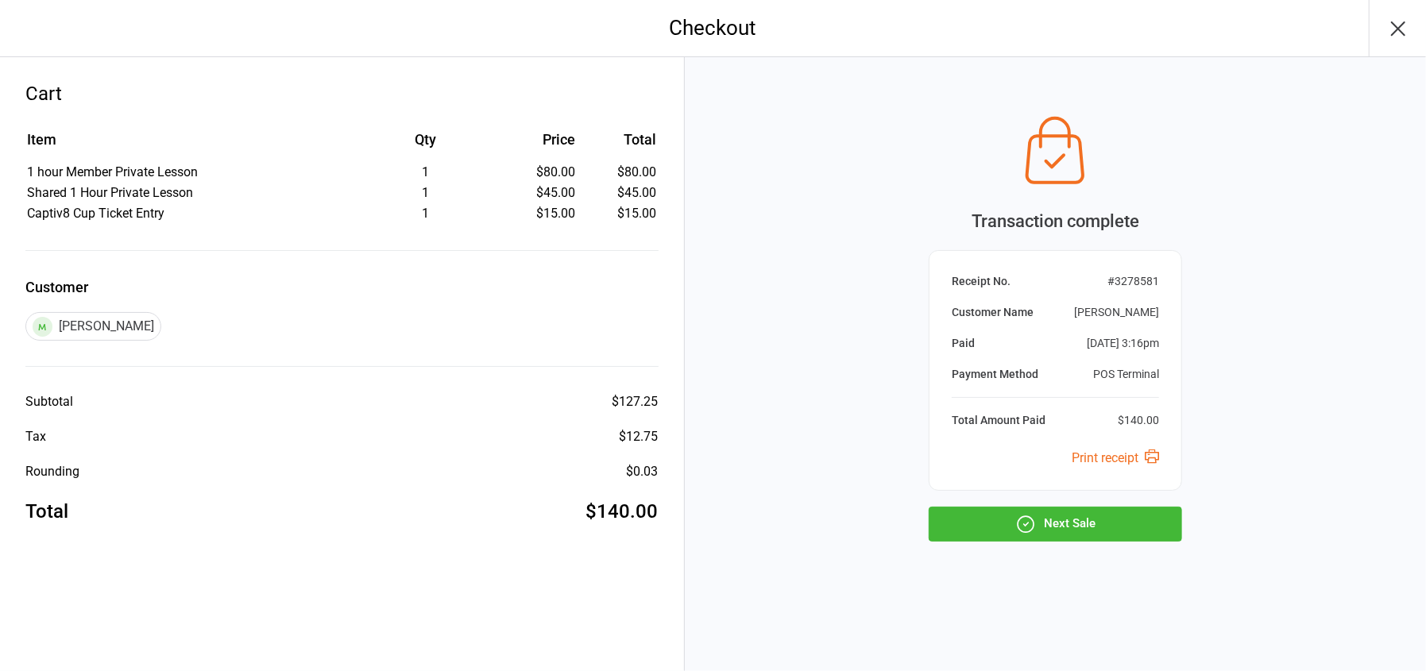
click at [1078, 530] on button "Next Sale" at bounding box center [1055, 524] width 253 height 35
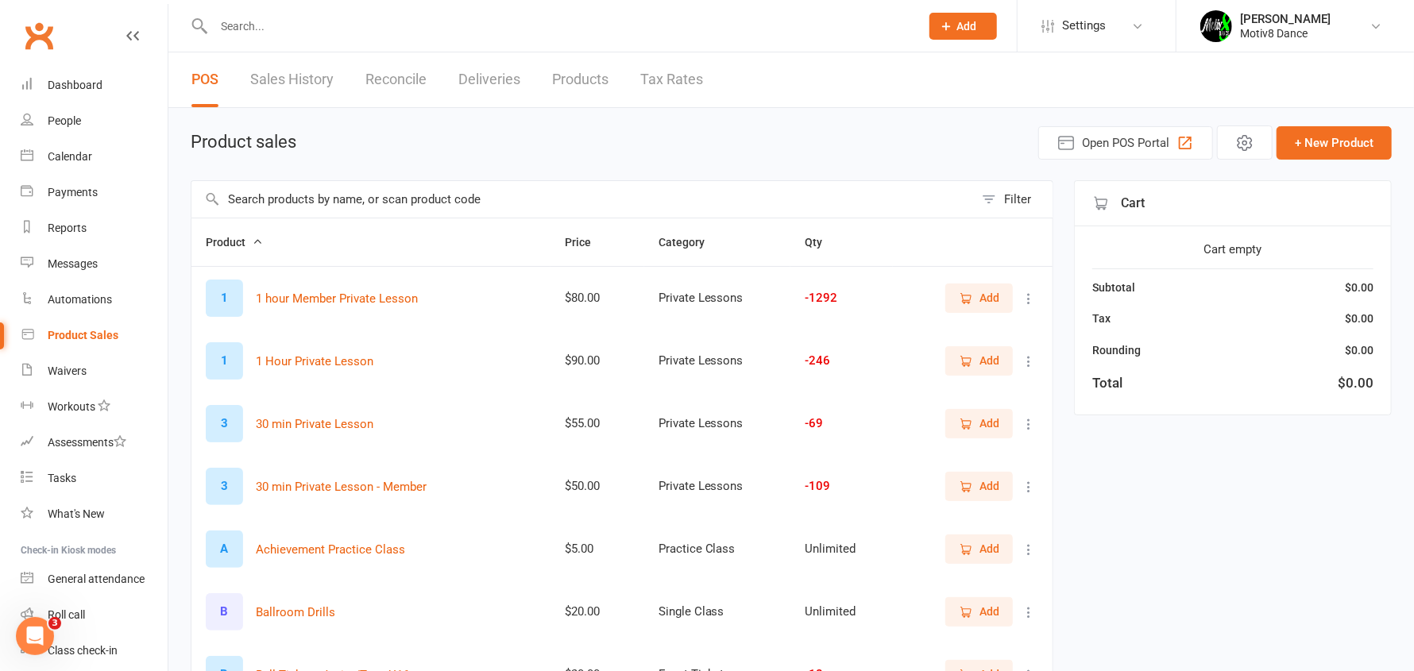
click at [992, 286] on button "Add" at bounding box center [979, 298] width 68 height 29
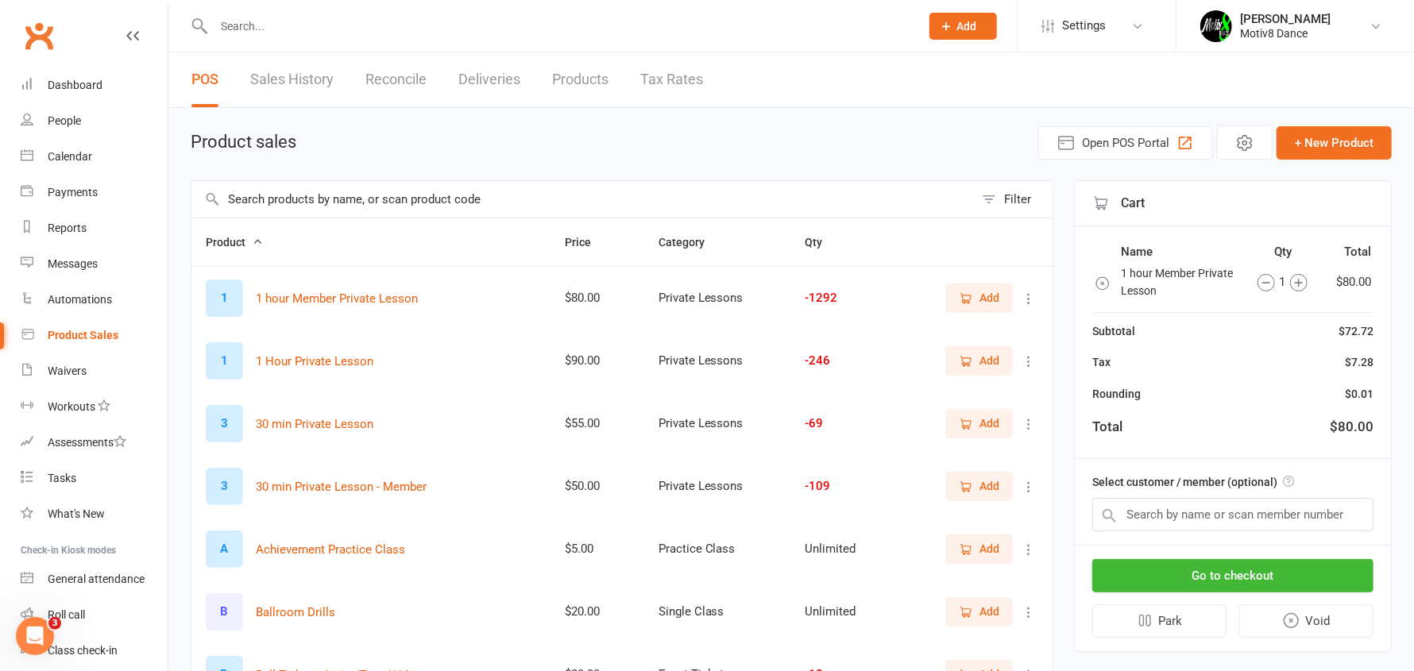
click at [605, 203] on input "text" at bounding box center [582, 199] width 782 height 37
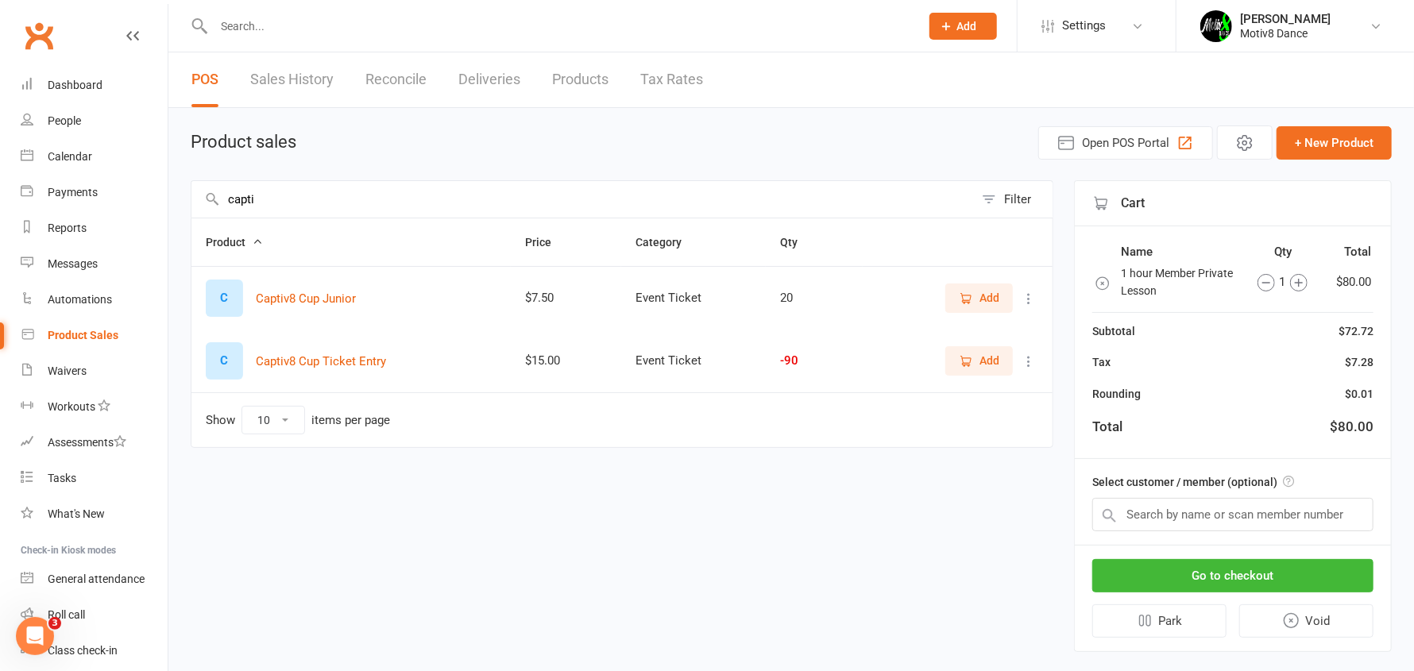
type input "capti"
click at [960, 364] on icon "button" at bounding box center [966, 361] width 14 height 14
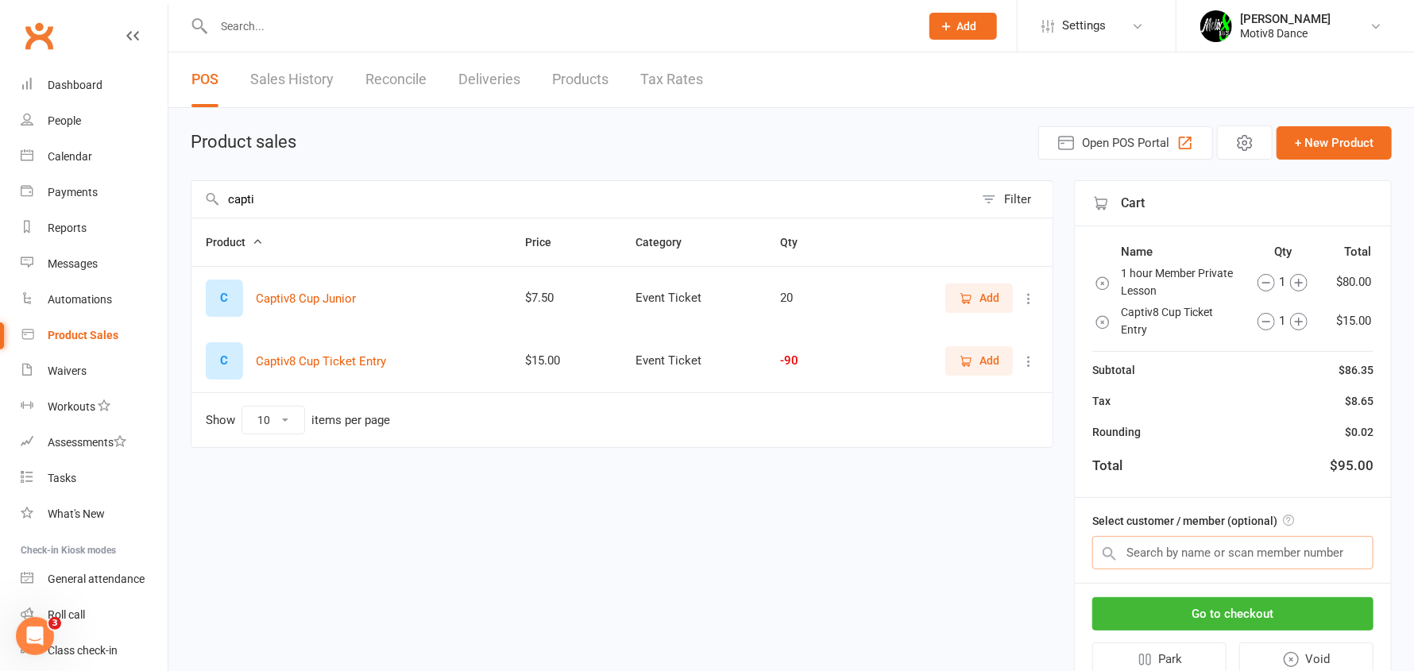
drag, startPoint x: 1256, startPoint y: 561, endPoint x: 1243, endPoint y: 543, distance: 21.6
click at [1253, 560] on input "text" at bounding box center [1232, 552] width 281 height 33
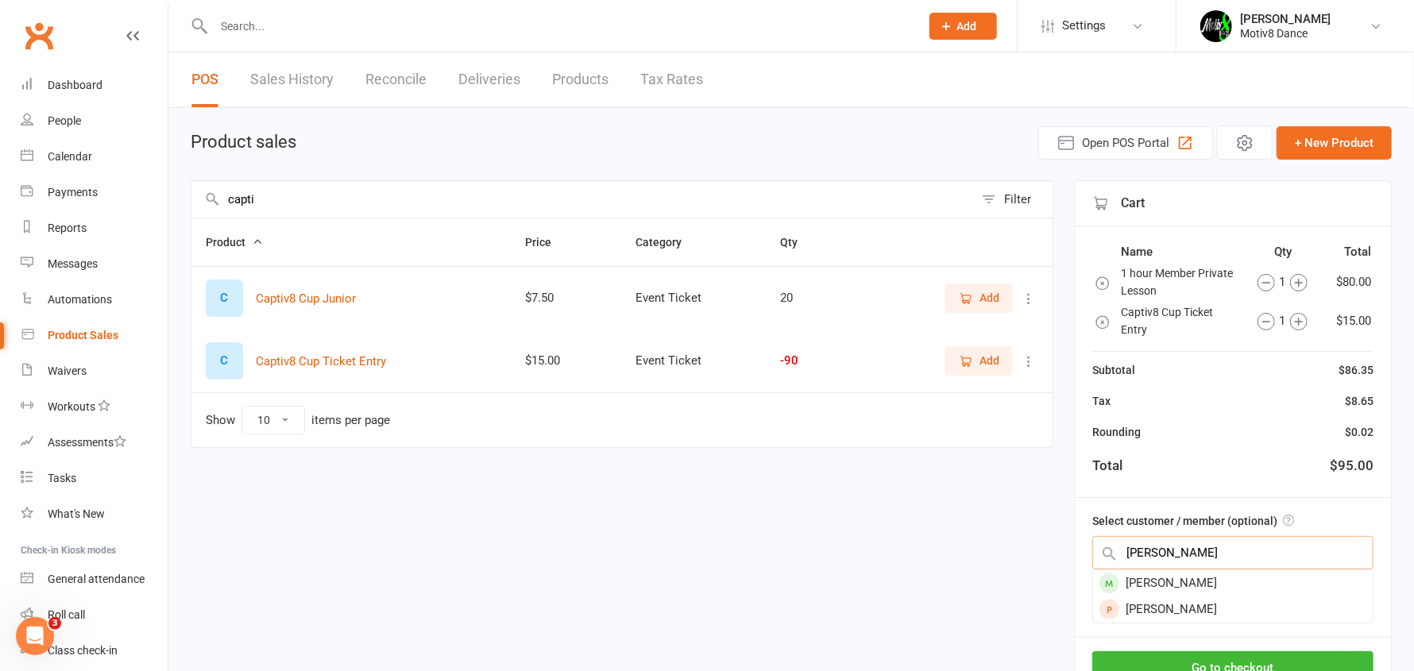
type input "[PERSON_NAME]"
click at [1187, 585] on div "[PERSON_NAME]" at bounding box center [1233, 583] width 280 height 26
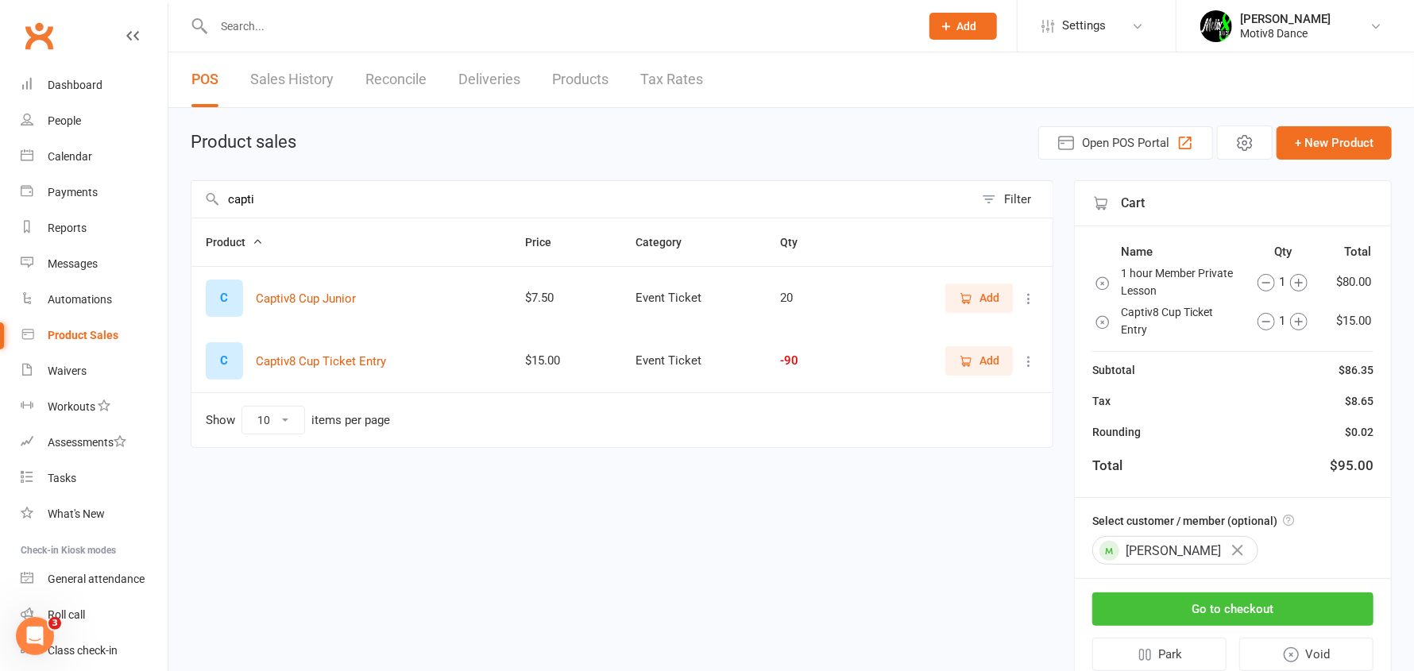
click at [1204, 607] on button "Go to checkout" at bounding box center [1232, 609] width 281 height 33
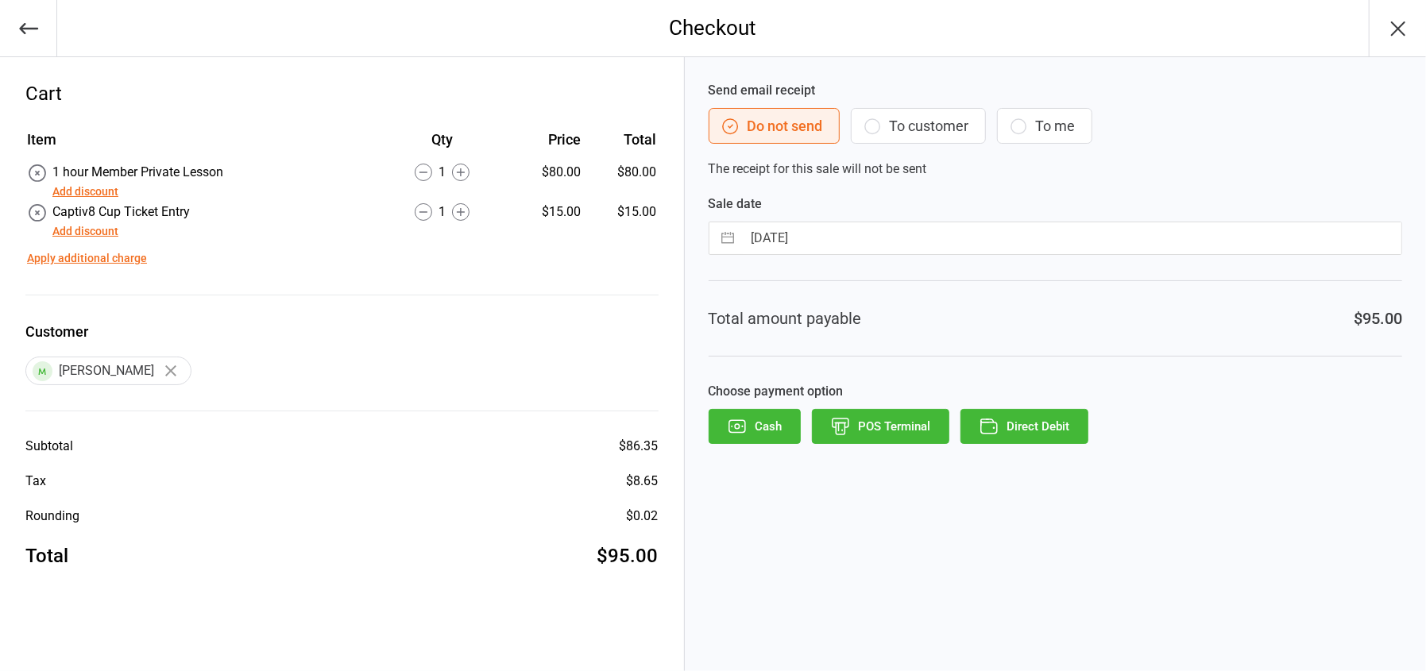
click at [85, 193] on button "Add discount" at bounding box center [85, 191] width 66 height 17
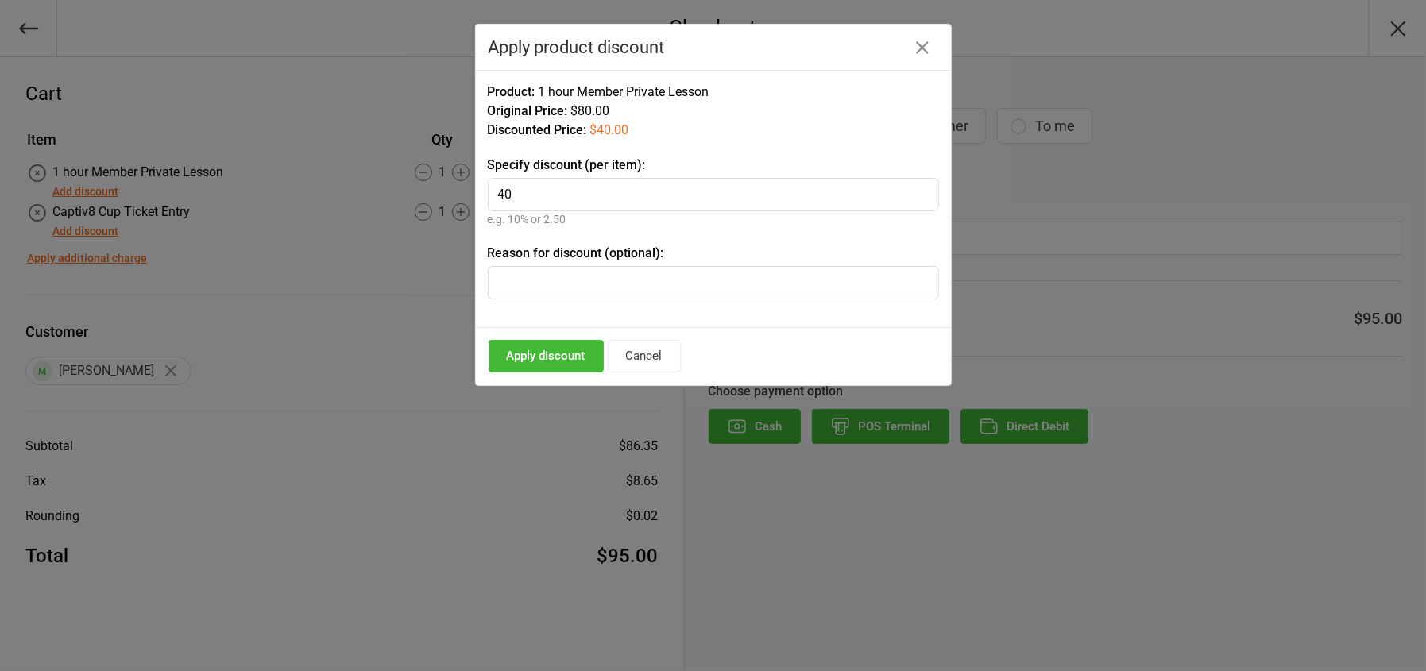
type input "40"
click at [553, 357] on button "Apply discount" at bounding box center [546, 356] width 115 height 33
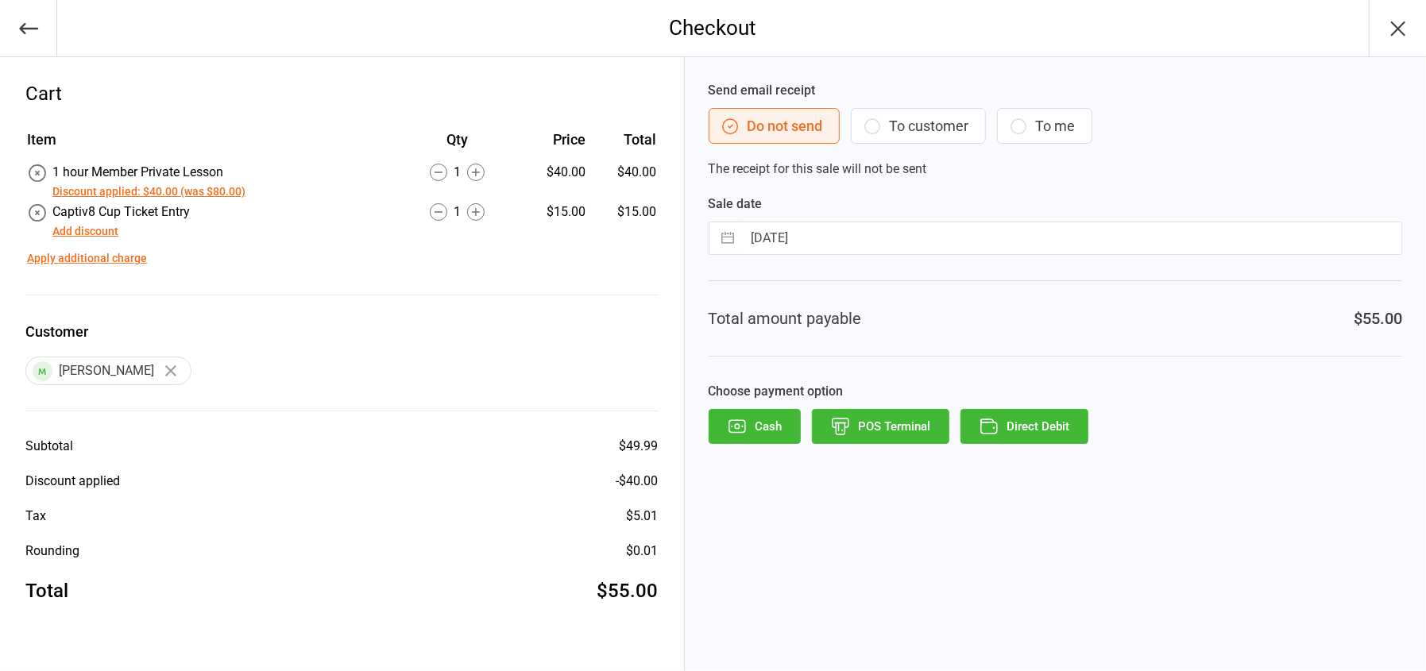
click at [901, 424] on button "POS Terminal" at bounding box center [880, 426] width 137 height 35
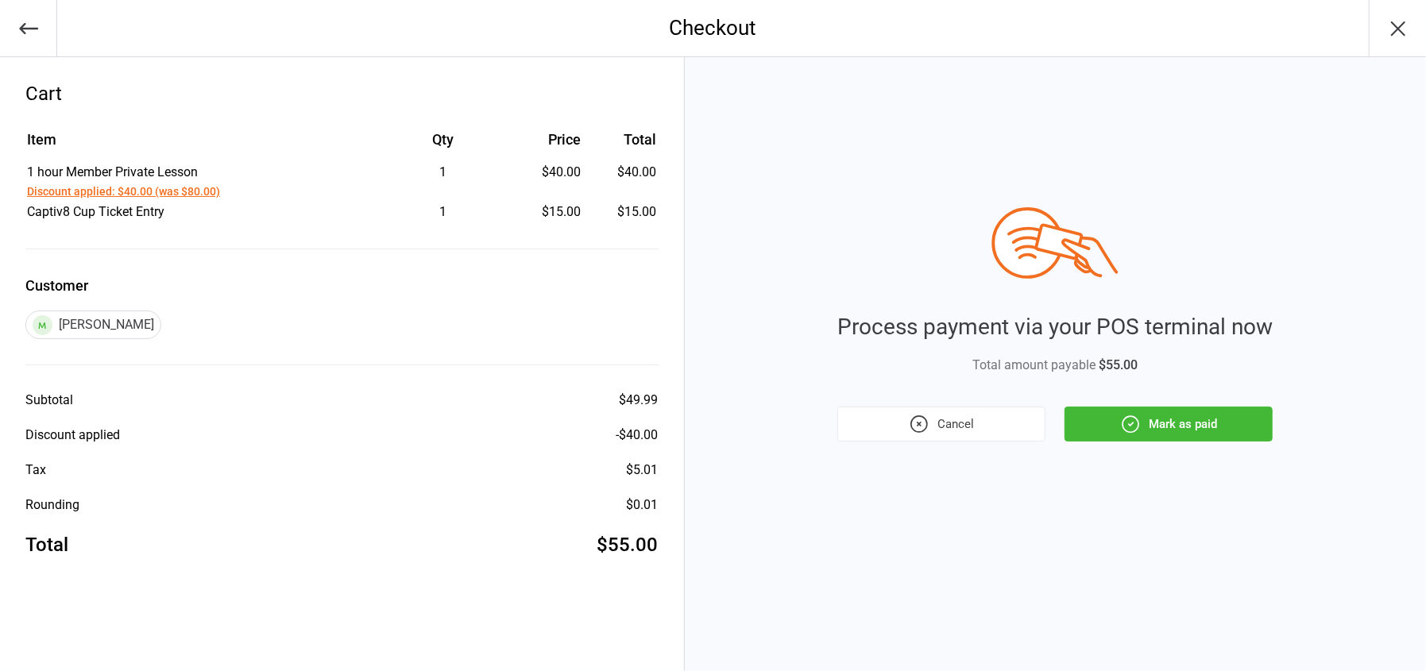
click at [1179, 437] on button "Mark as paid" at bounding box center [1168, 424] width 208 height 35
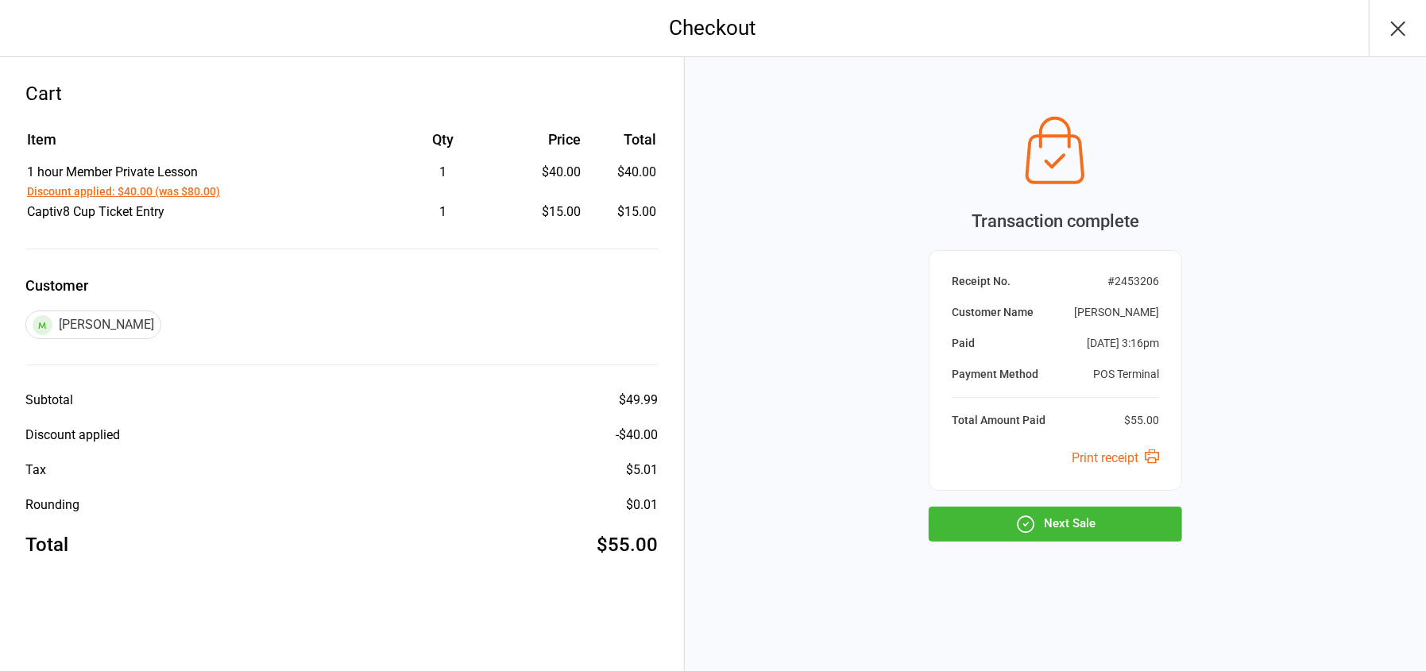
click at [1112, 524] on button "Next Sale" at bounding box center [1055, 524] width 253 height 35
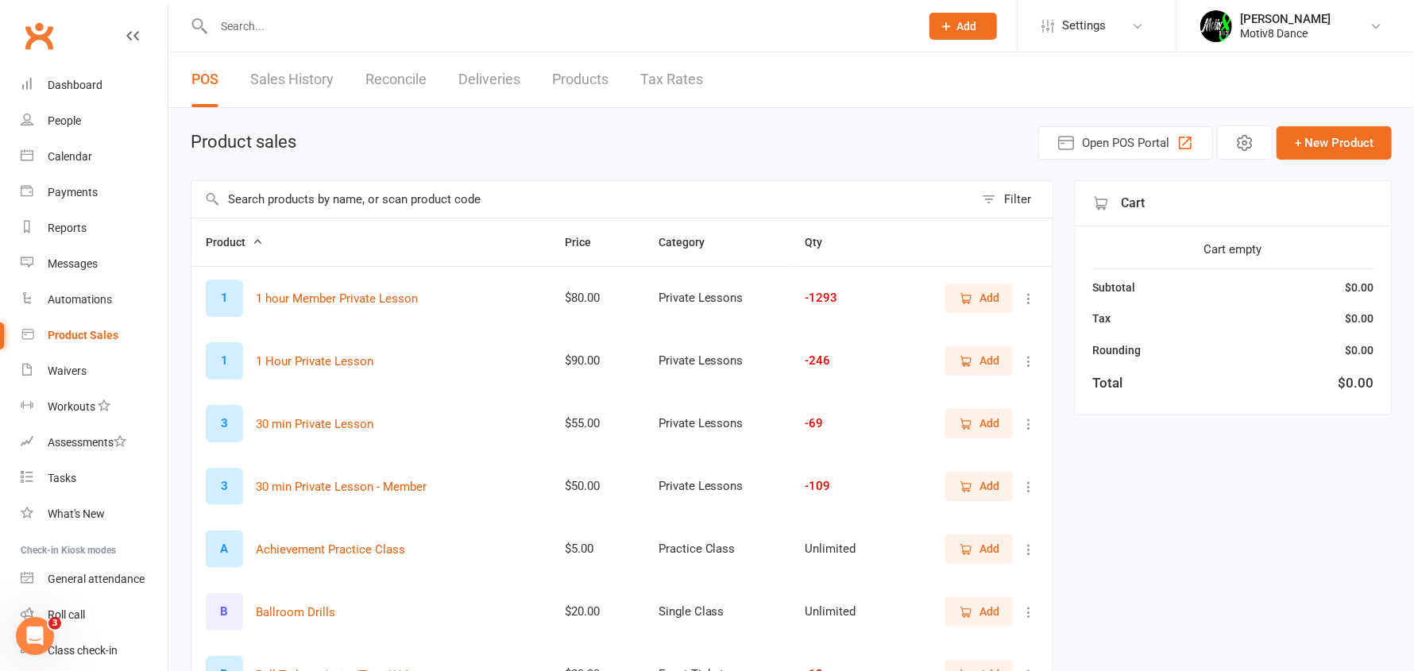
click at [964, 298] on icon "button" at bounding box center [966, 299] width 14 height 14
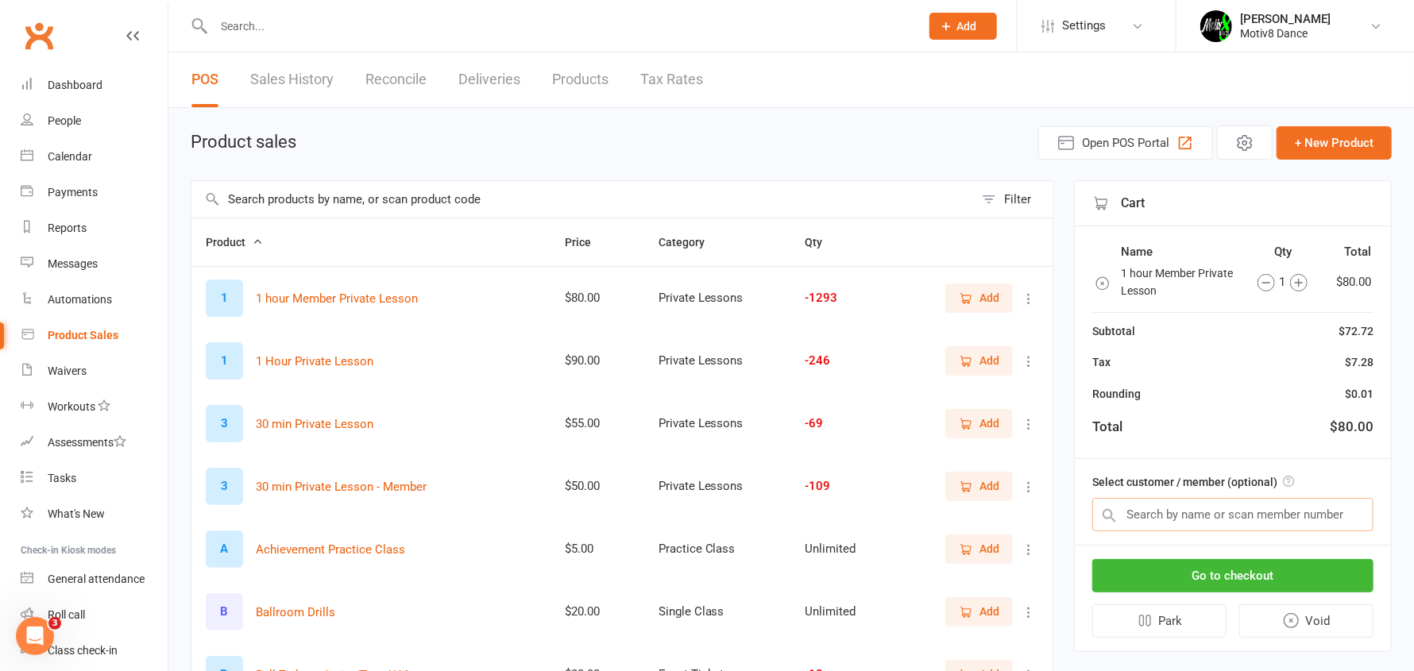
click at [1218, 520] on input "text" at bounding box center [1232, 514] width 281 height 33
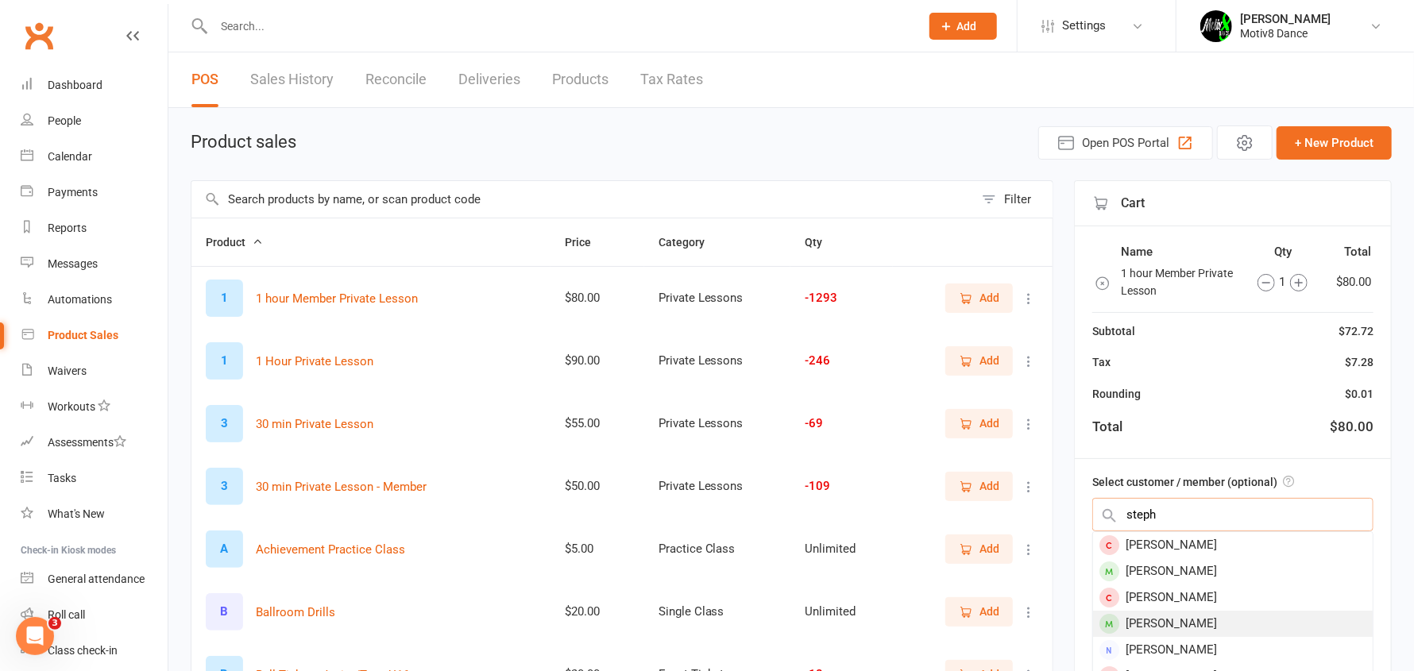
type input "steph"
drag, startPoint x: 1164, startPoint y: 620, endPoint x: 1149, endPoint y: 606, distance: 21.4
click at [1163, 621] on div "[PERSON_NAME]" at bounding box center [1233, 624] width 280 height 26
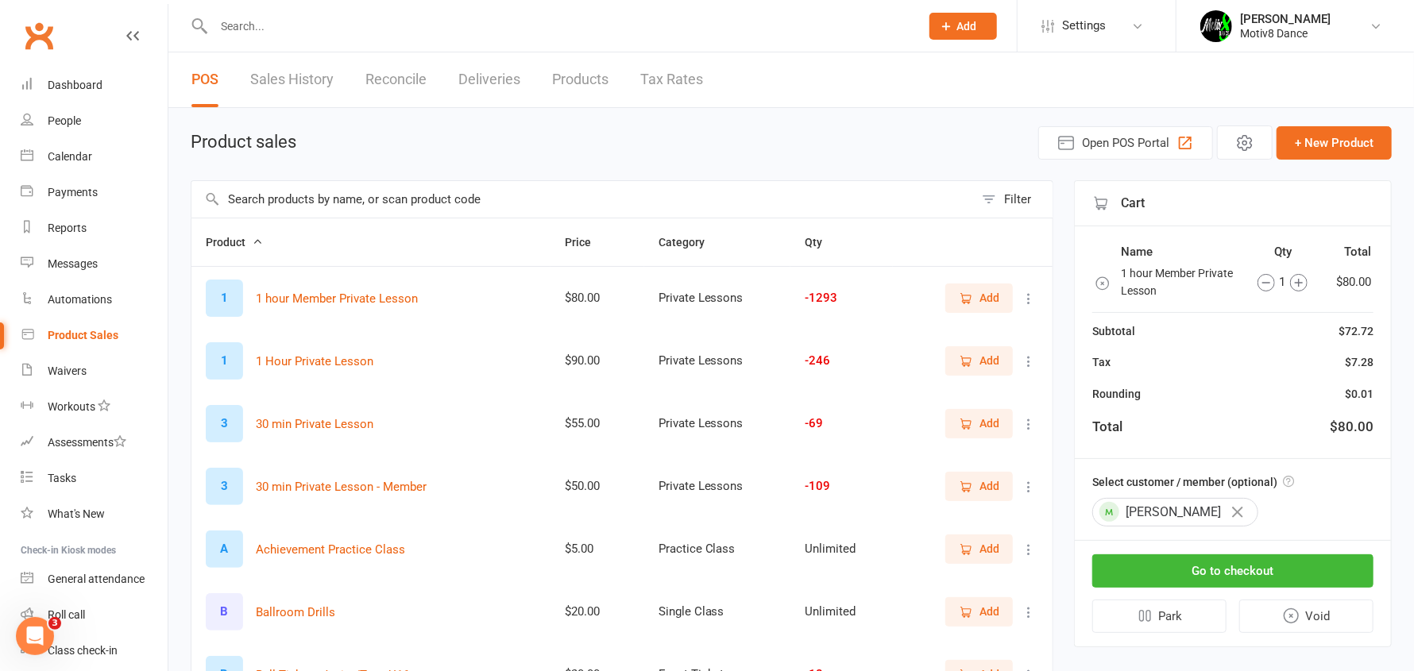
click at [466, 192] on input "text" at bounding box center [582, 199] width 782 height 37
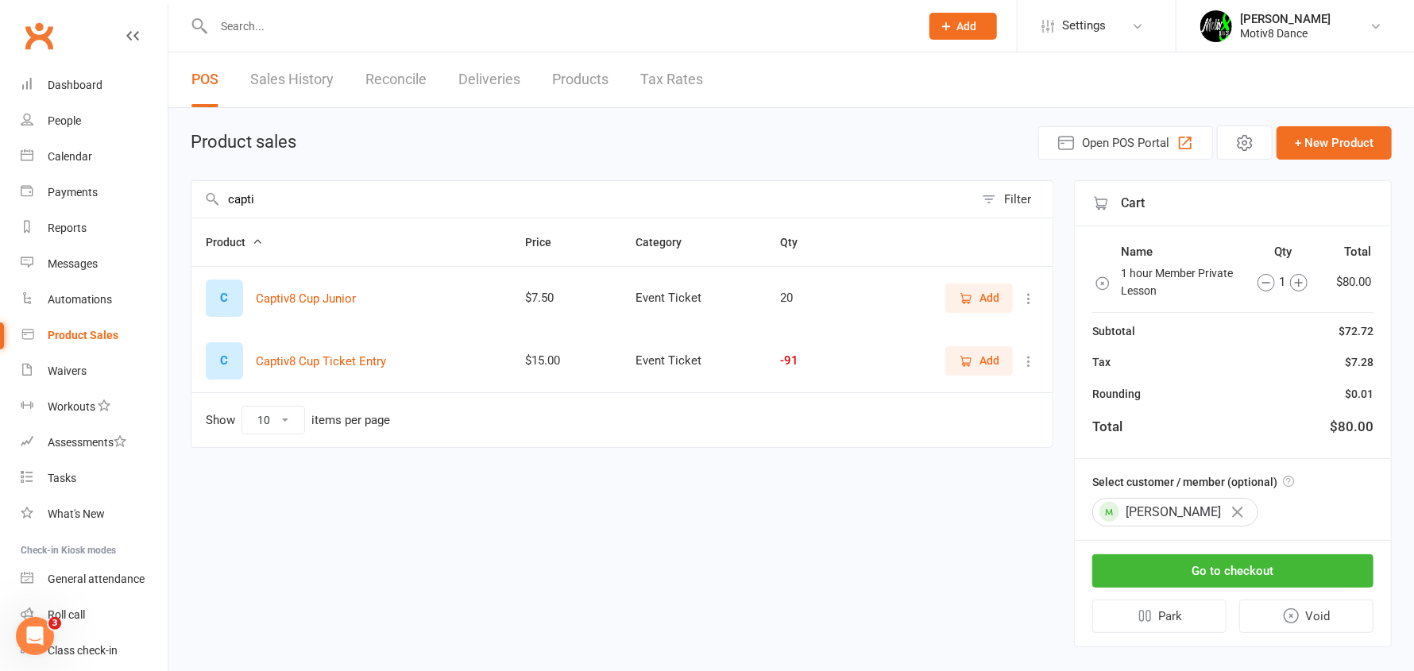
type input "capti"
click at [965, 364] on icon "button" at bounding box center [966, 361] width 14 height 14
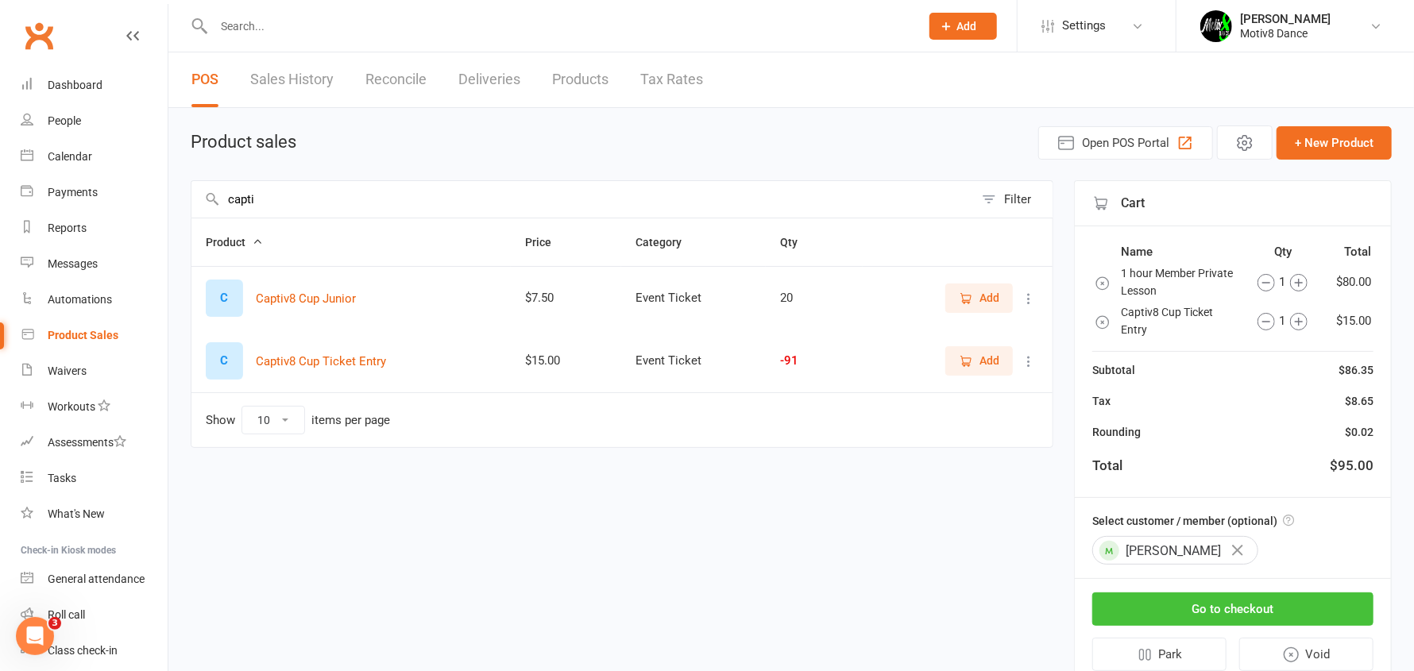
click at [1253, 612] on button "Go to checkout" at bounding box center [1232, 609] width 281 height 33
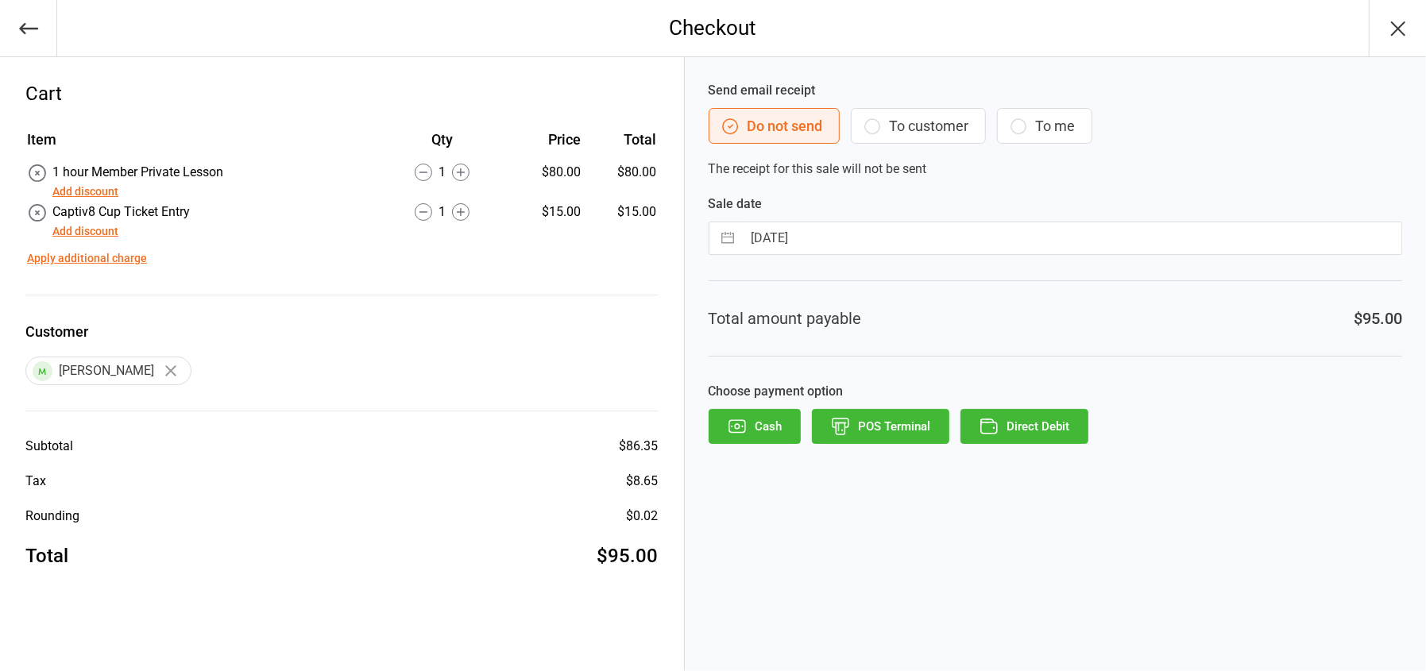
click at [102, 188] on button "Add discount" at bounding box center [85, 191] width 66 height 17
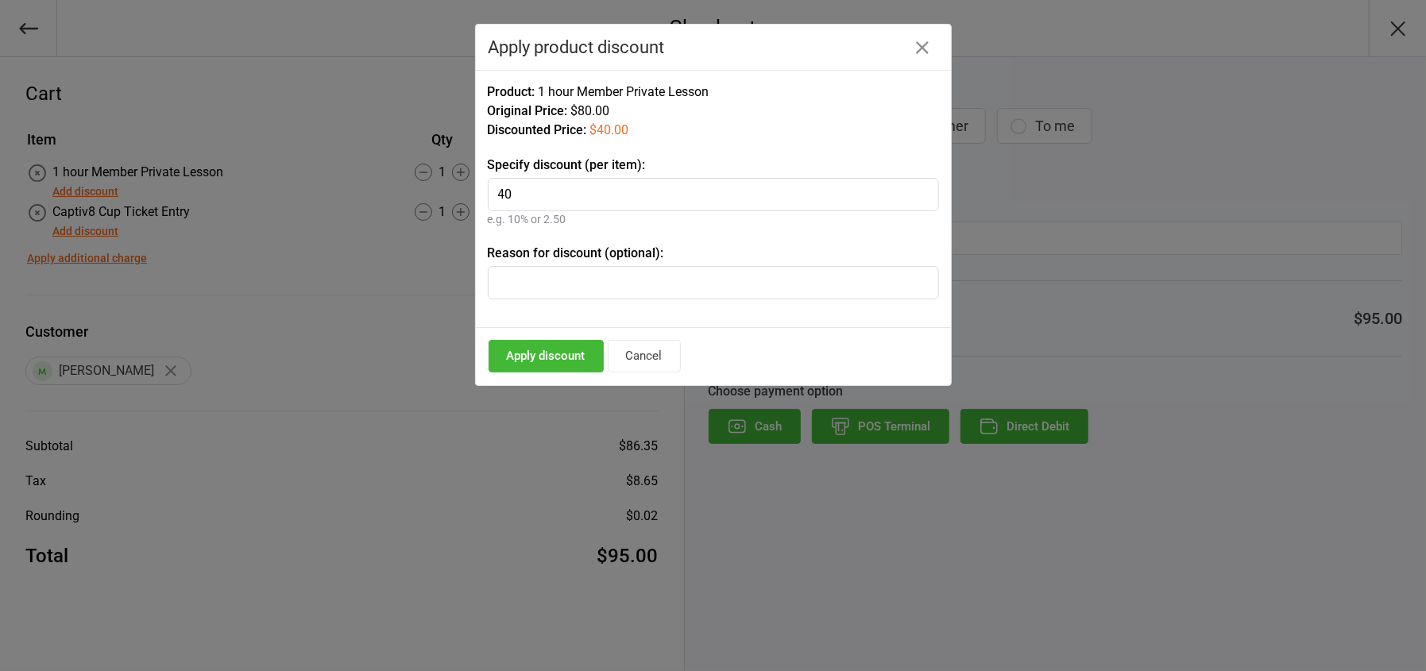
type input "40"
drag, startPoint x: 522, startPoint y: 346, endPoint x: 531, endPoint y: 348, distance: 9.8
click at [522, 345] on button "Apply discount" at bounding box center [546, 356] width 115 height 33
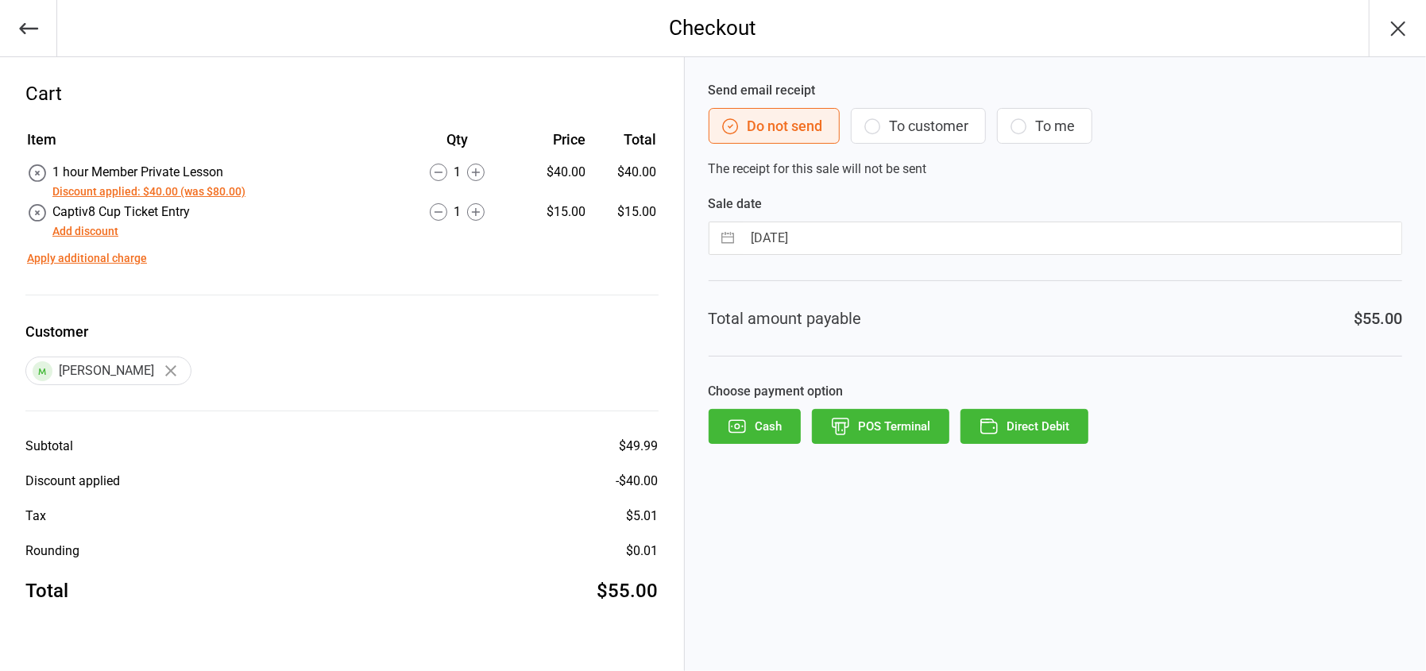
click at [896, 423] on button "POS Terminal" at bounding box center [880, 426] width 137 height 35
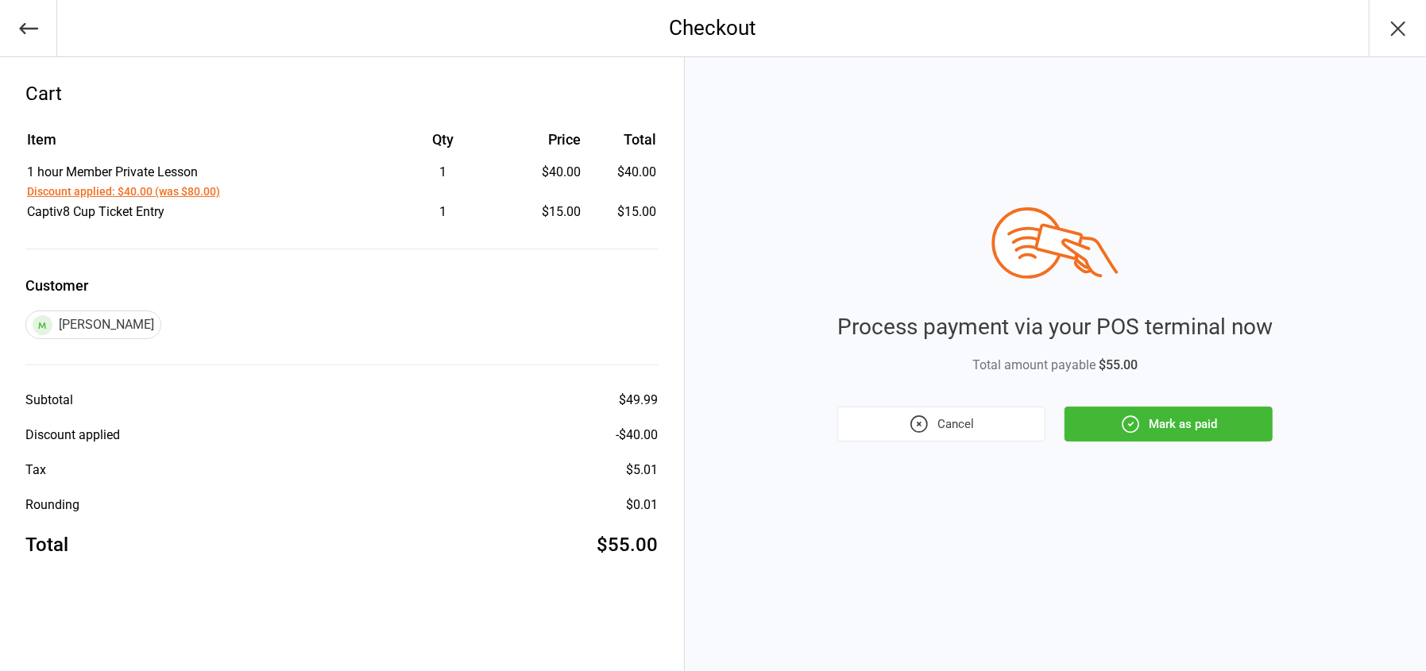
click at [1197, 418] on button "Mark as paid" at bounding box center [1168, 424] width 208 height 35
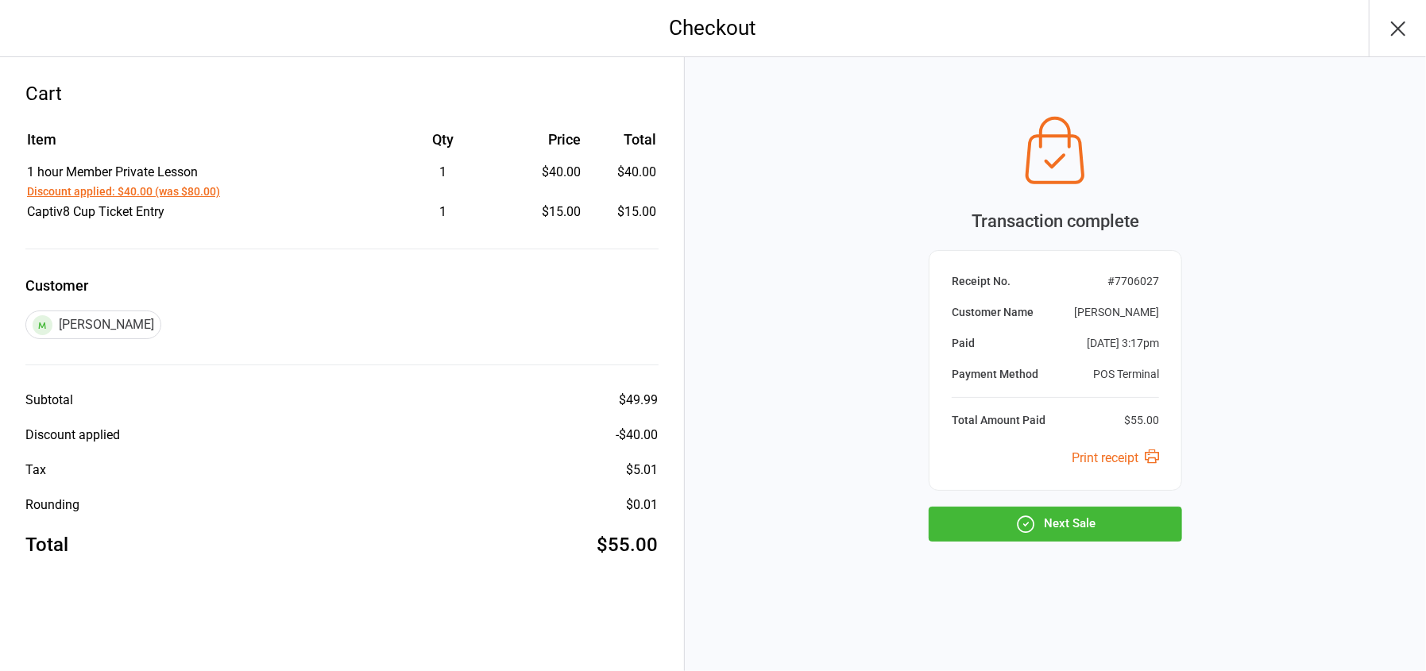
click at [1083, 527] on button "Next Sale" at bounding box center [1055, 524] width 253 height 35
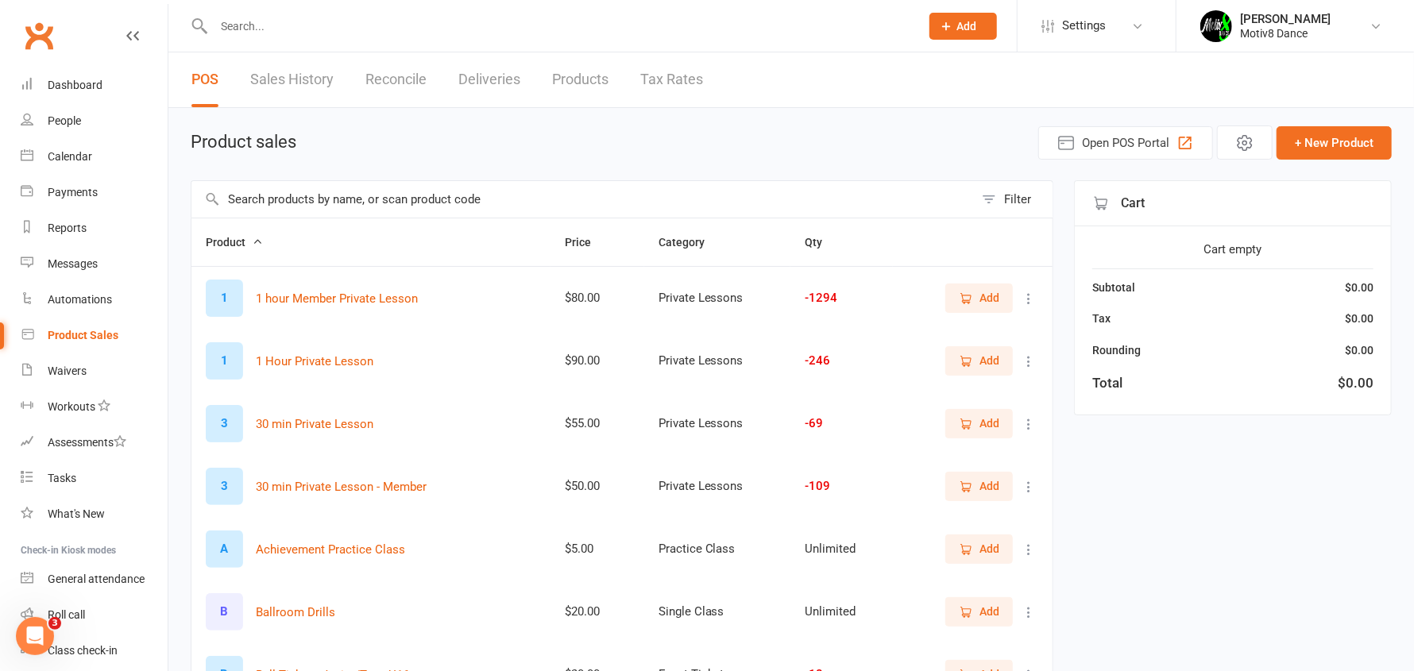
click at [960, 369] on button "Add" at bounding box center [979, 360] width 68 height 29
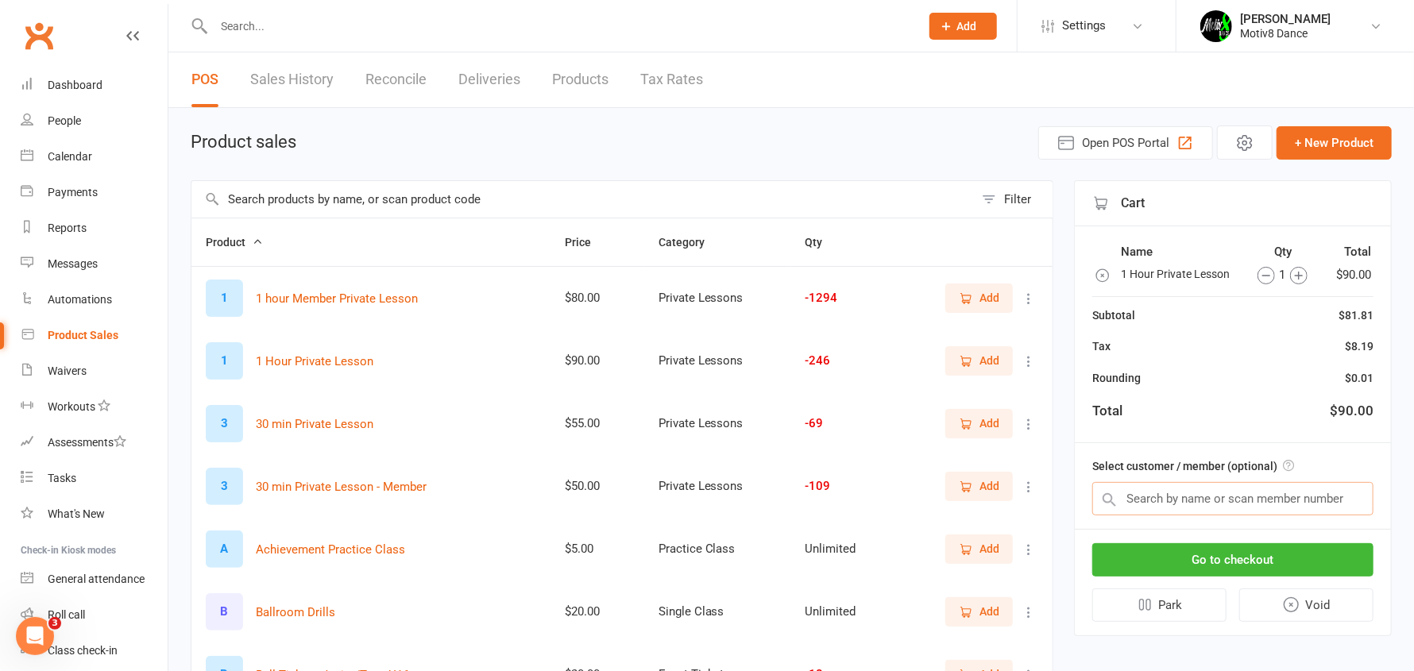
click at [1149, 499] on input "text" at bounding box center [1232, 498] width 281 height 33
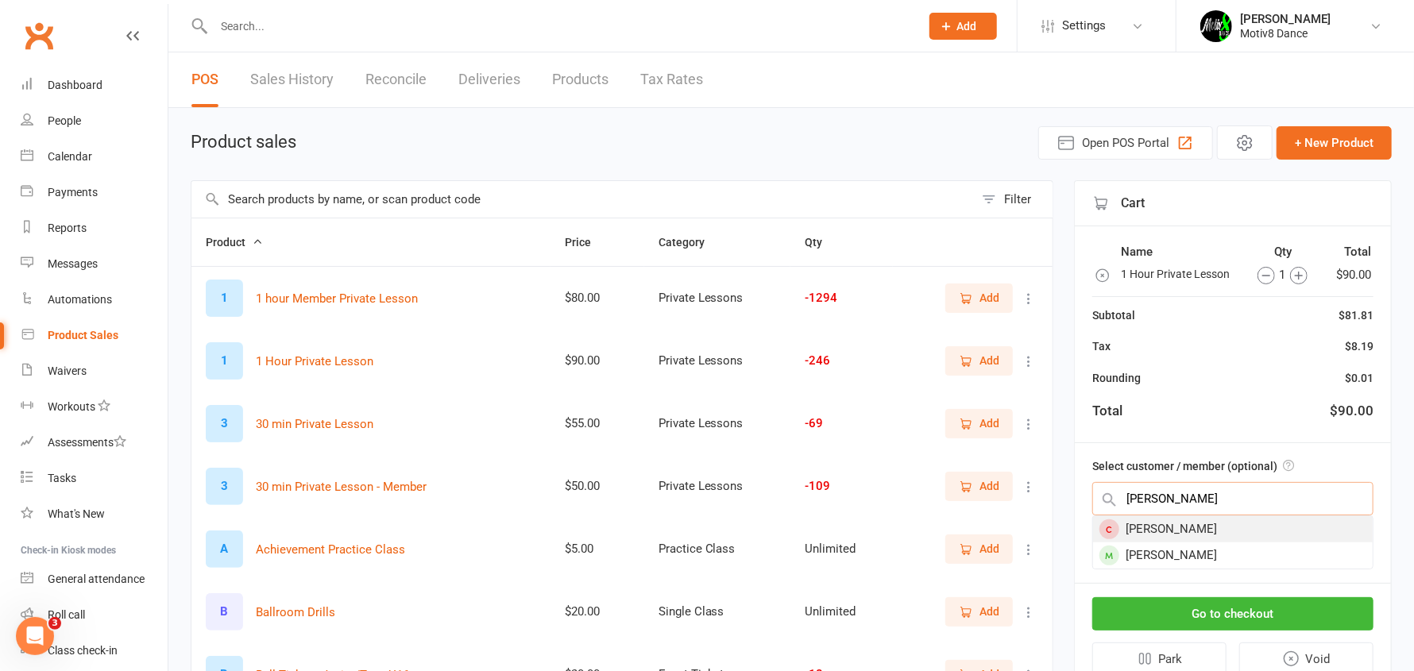
type input "[PERSON_NAME]"
click at [1194, 527] on div "[PERSON_NAME]" at bounding box center [1233, 529] width 280 height 26
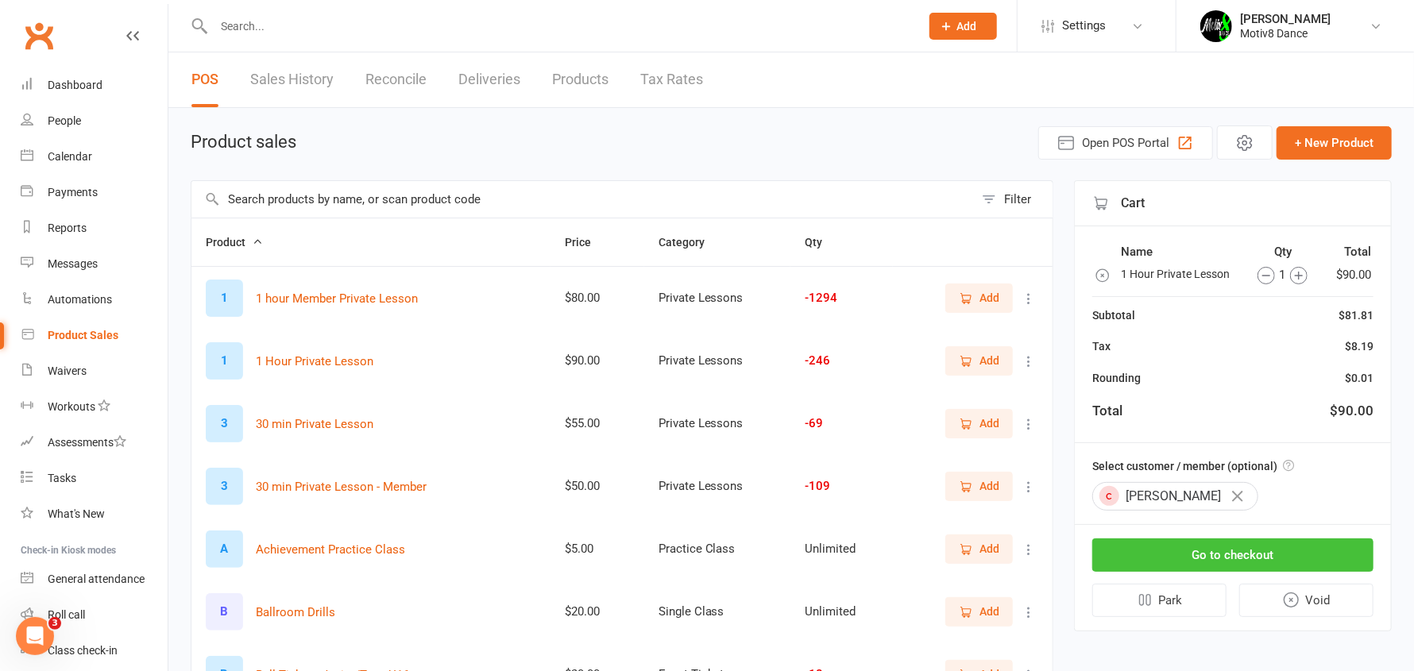
click at [1205, 554] on button "Go to checkout" at bounding box center [1232, 555] width 281 height 33
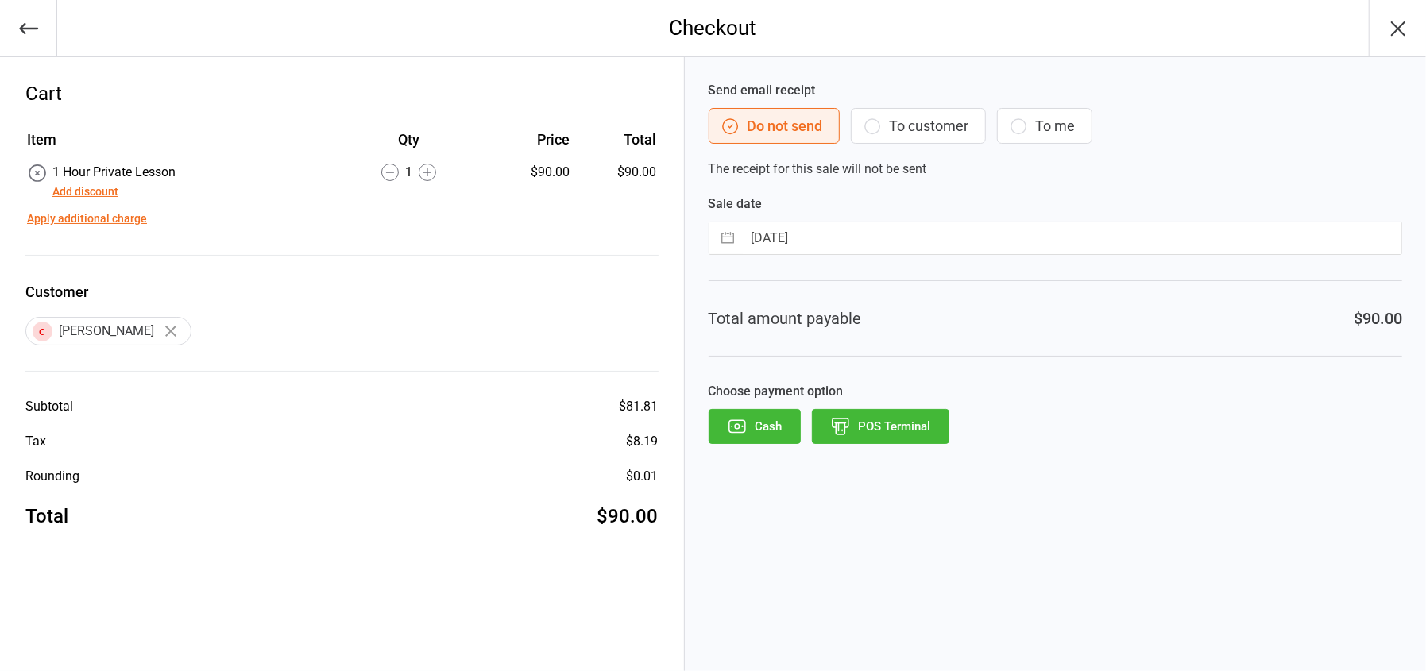
click at [861, 423] on button "POS Terminal" at bounding box center [880, 426] width 137 height 35
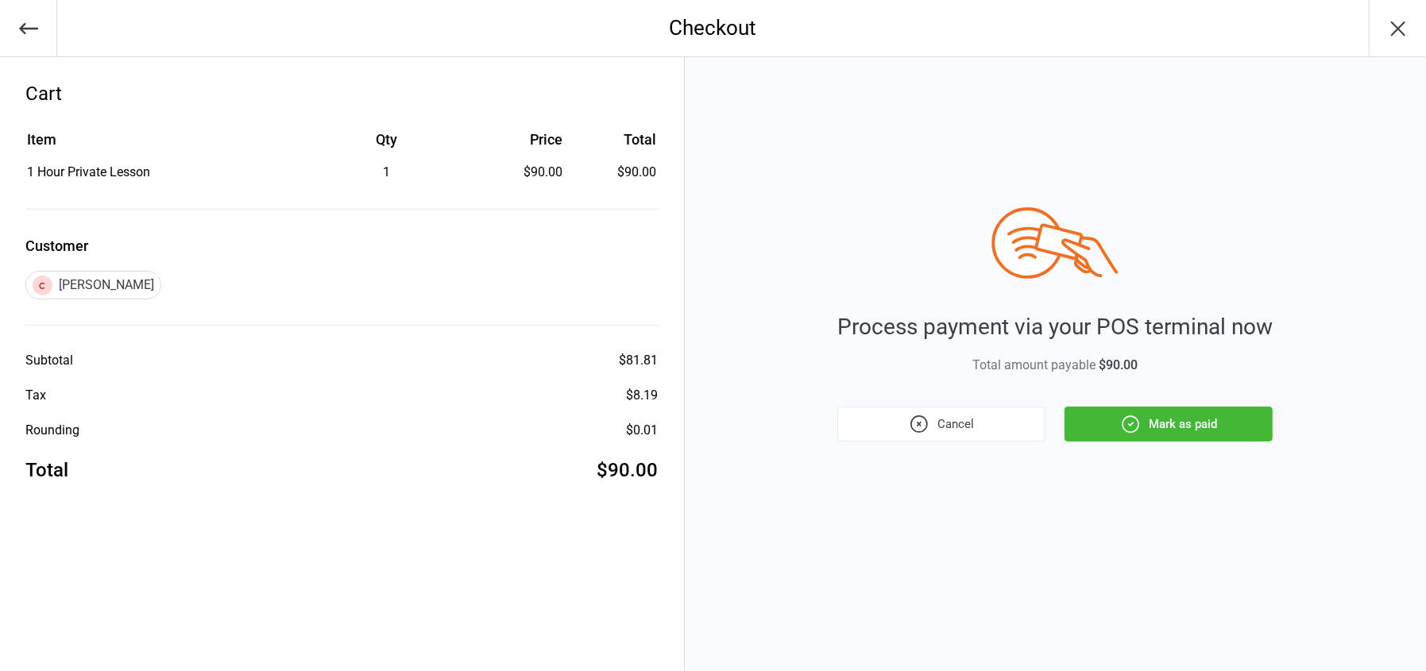
click at [1133, 434] on icon "button" at bounding box center [1130, 424] width 21 height 21
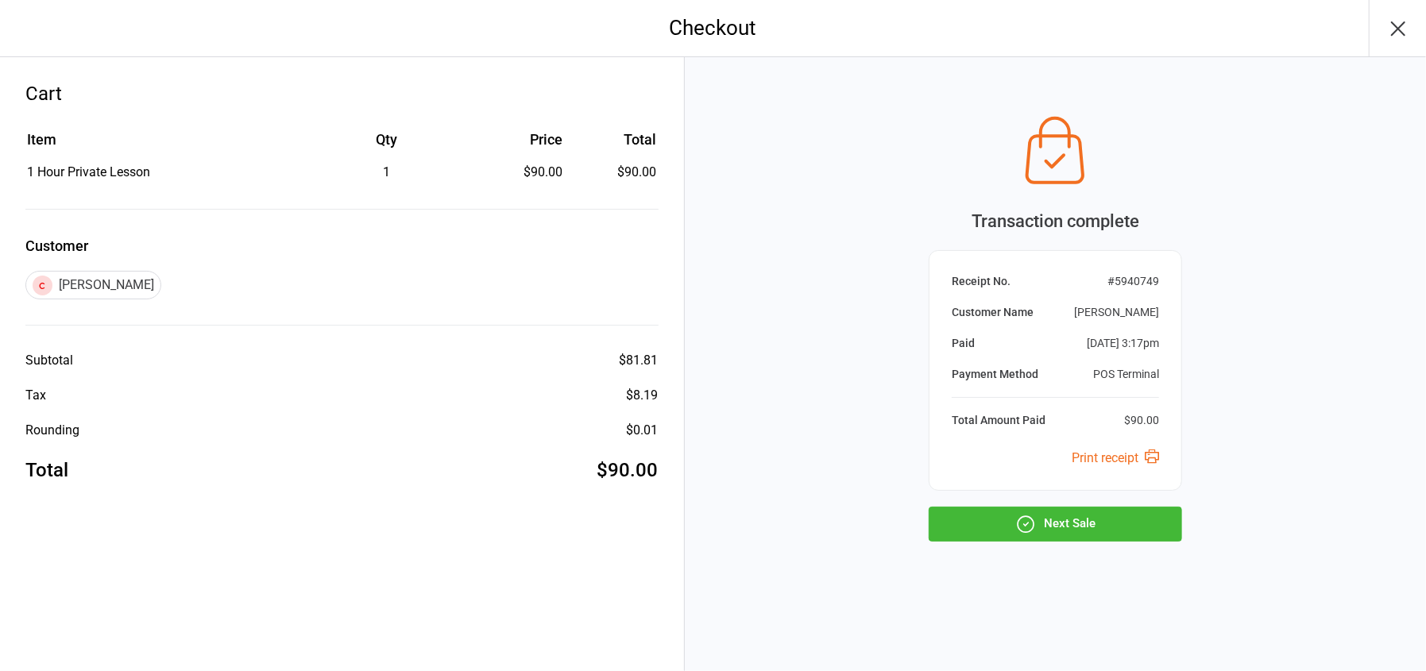
click at [1098, 532] on button "Next Sale" at bounding box center [1055, 524] width 253 height 35
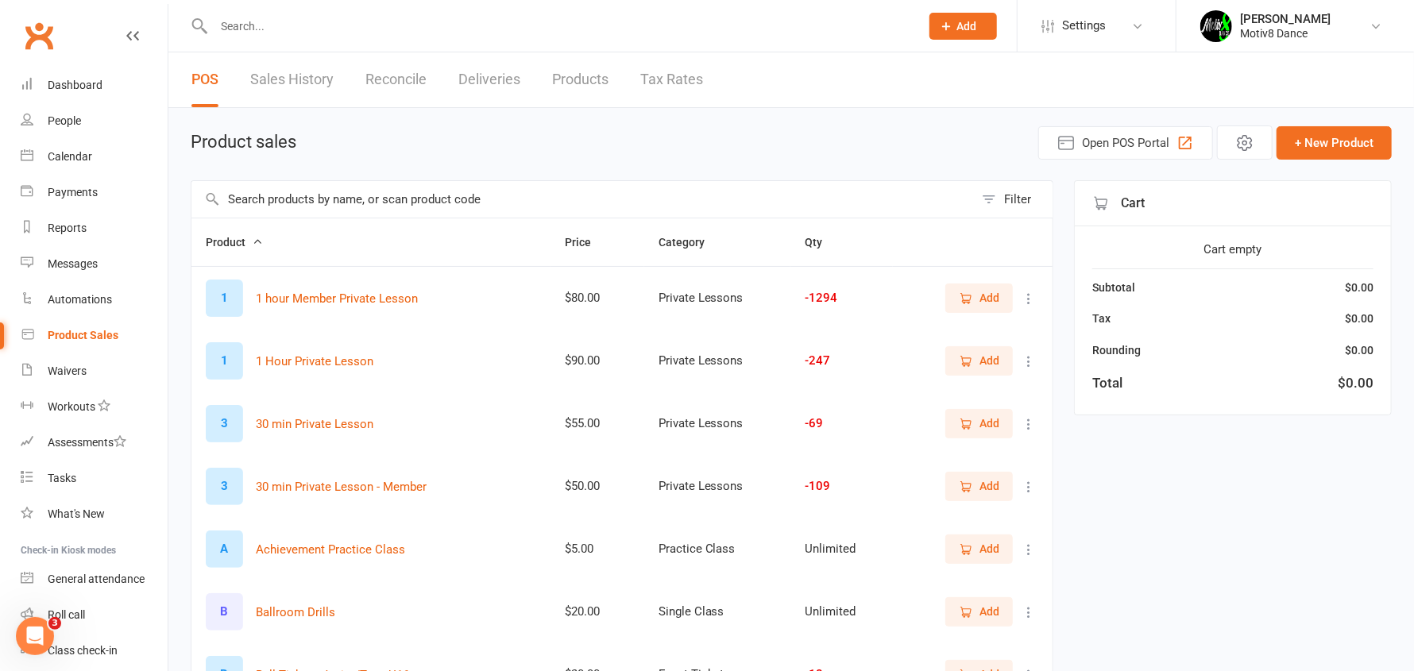
click at [1075, 522] on div "Filter Product Price Category Qty 1 1 hour Member Private Lesson $80.00 Private…" at bounding box center [791, 576] width 1201 height 792
click at [308, 93] on link "Sales History" at bounding box center [291, 79] width 83 height 55
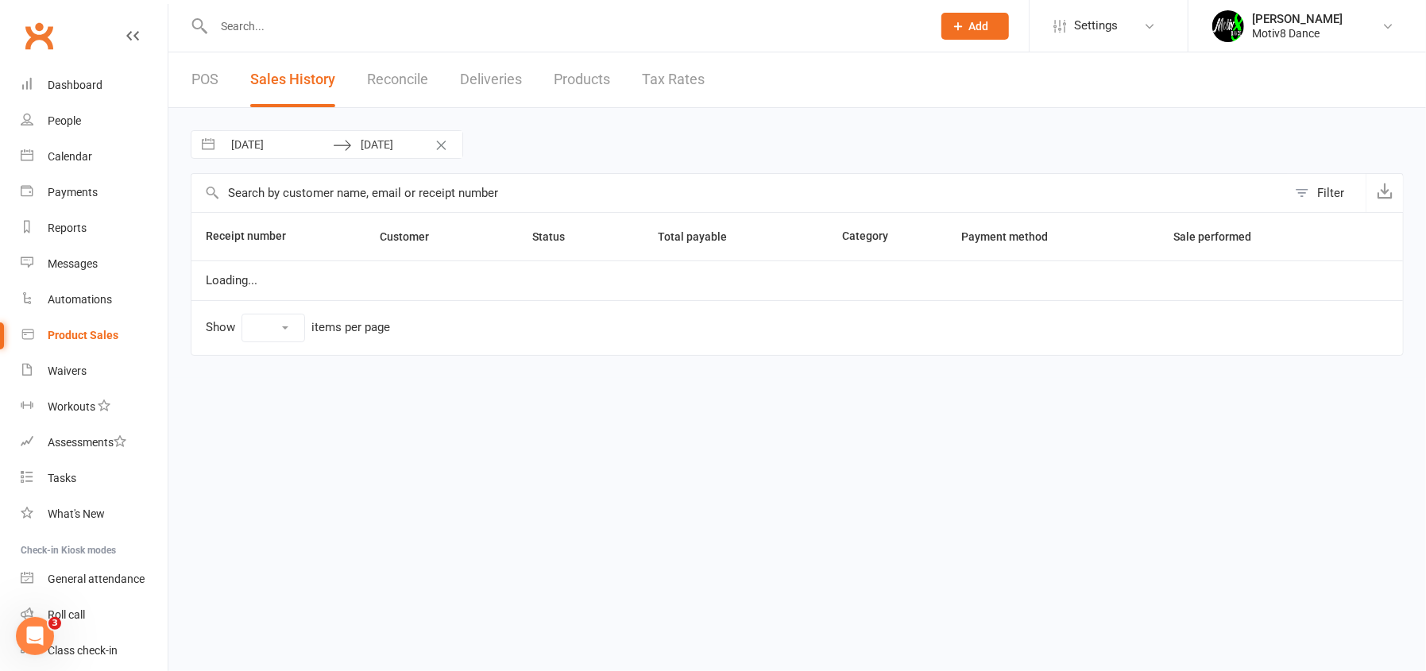
select select "100"
